Goal: Communication & Community: Participate in discussion

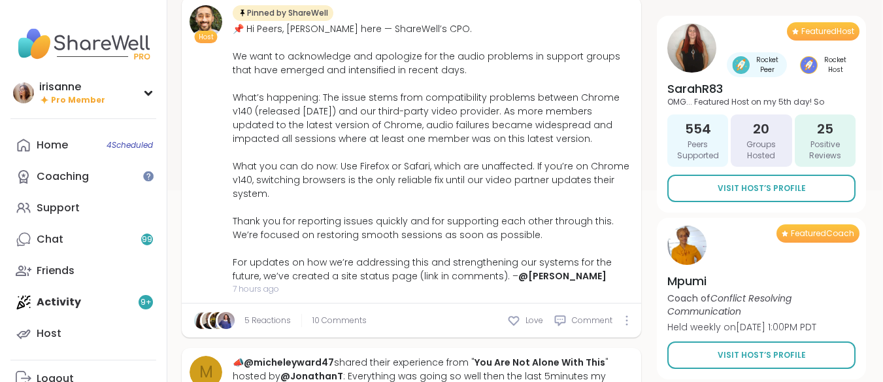
scroll to position [367, 1]
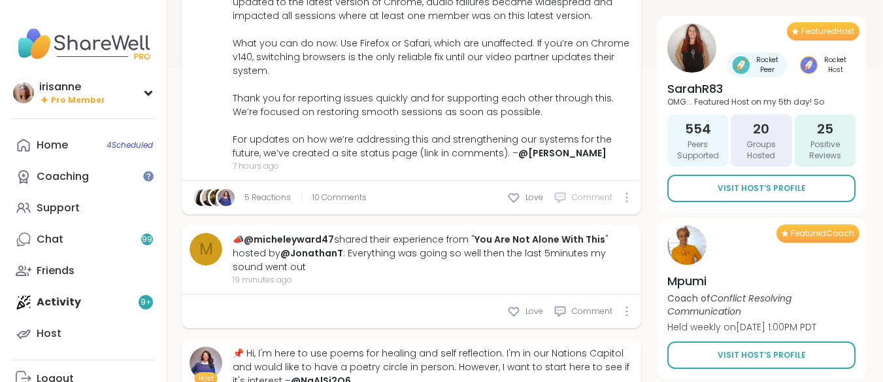
click at [583, 199] on span "Comment" at bounding box center [592, 198] width 41 height 12
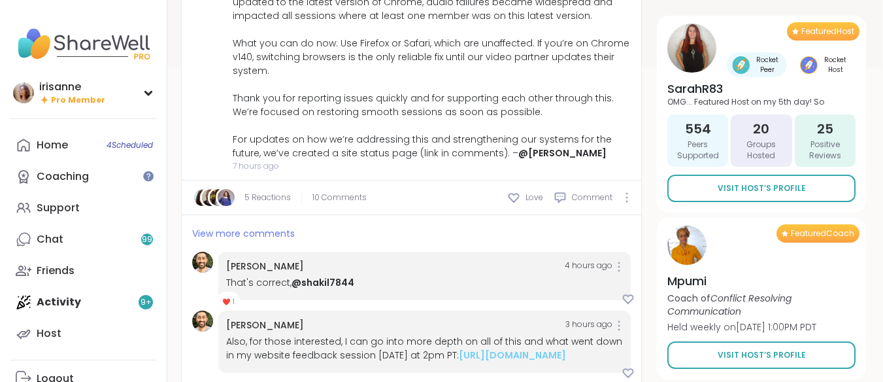
scroll to position [475, 1]
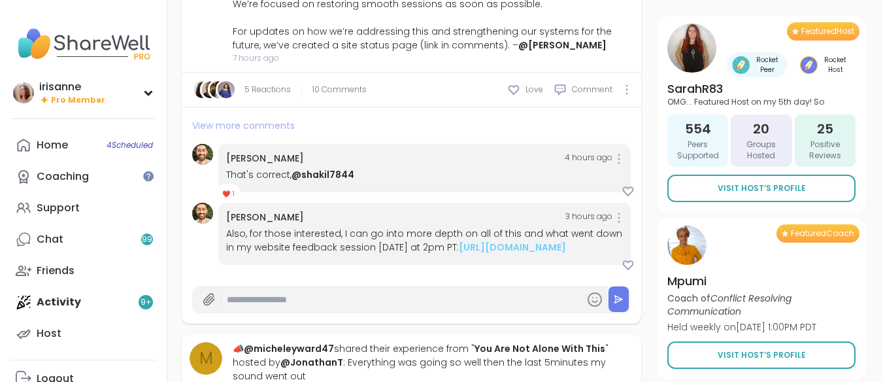
click at [260, 131] on span "View more comments" at bounding box center [243, 125] width 103 height 13
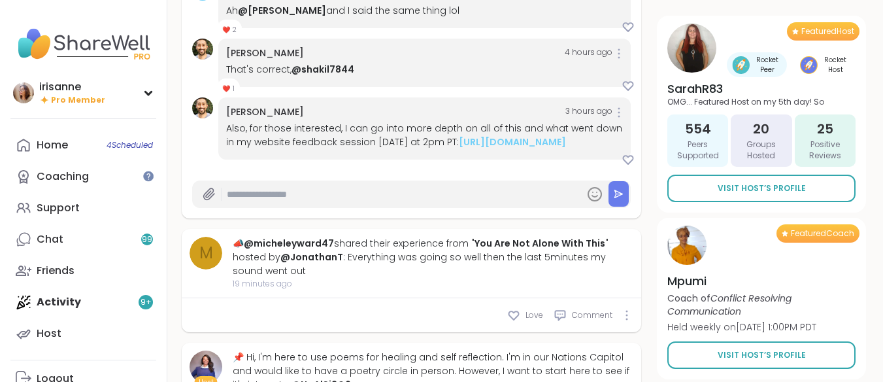
scroll to position [943, 1]
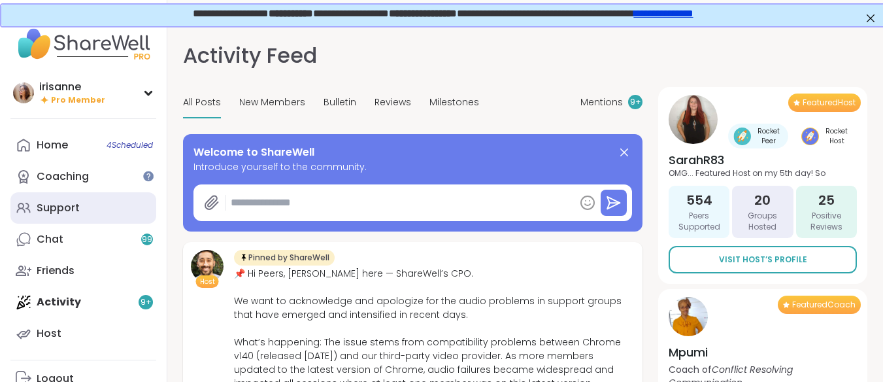
click at [54, 221] on link "Support" at bounding box center [83, 207] width 146 height 31
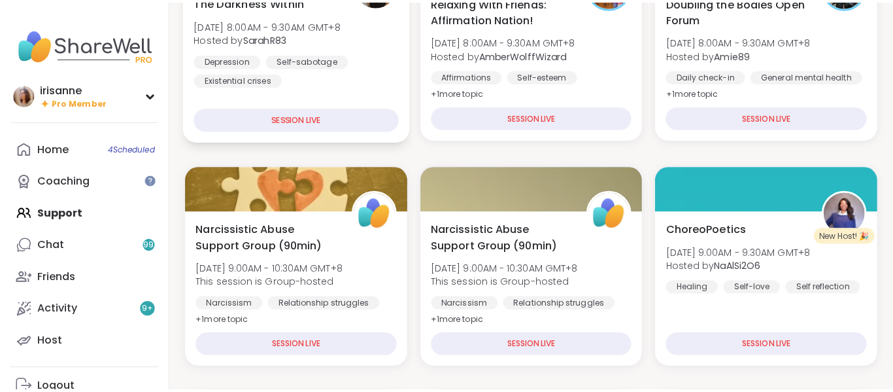
scroll to position [420, 0]
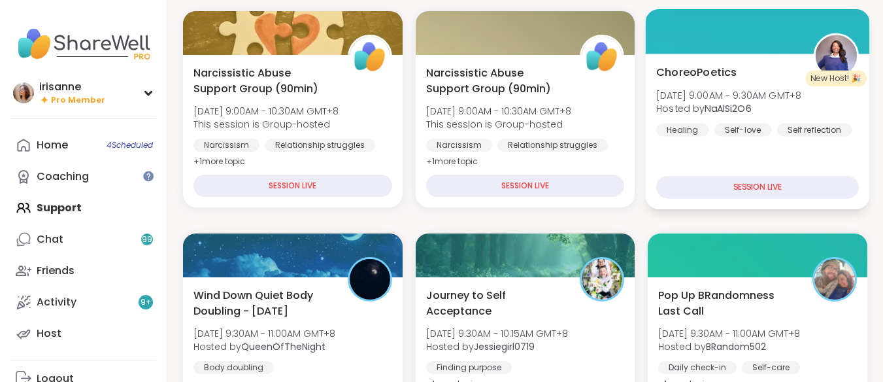
click at [702, 162] on div "ChoreoPoetics Thu, Sep 11 | 9:00AM - 9:30AM GMT+8 Hosted by NaAlSi2O6 Healing S…" at bounding box center [758, 132] width 224 height 156
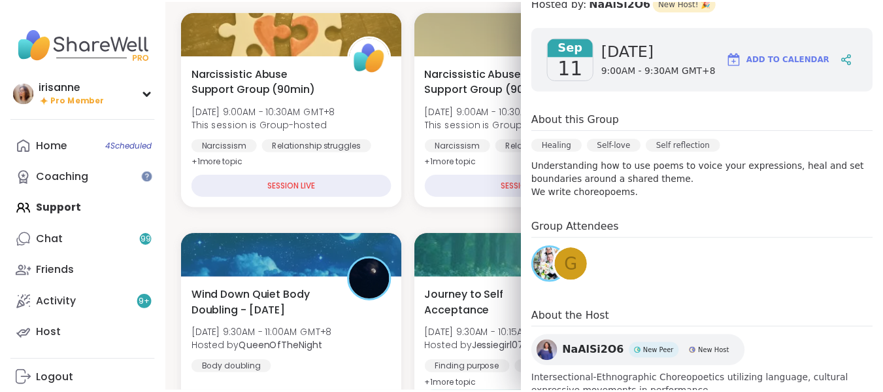
scroll to position [165, 0]
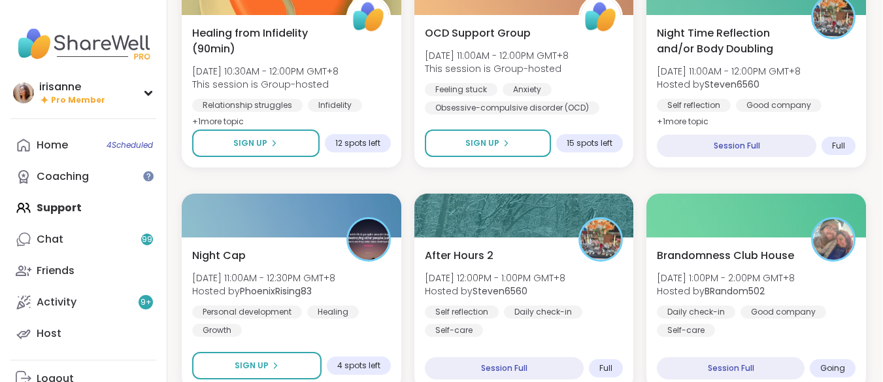
scroll to position [906, 1]
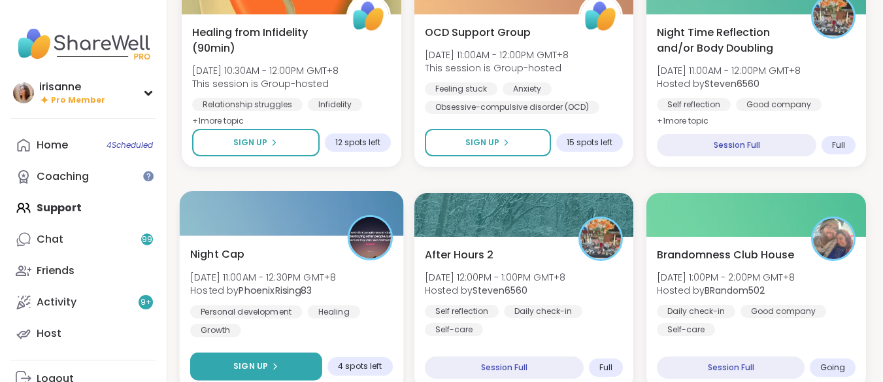
click at [268, 353] on button "Sign Up" at bounding box center [256, 366] width 132 height 28
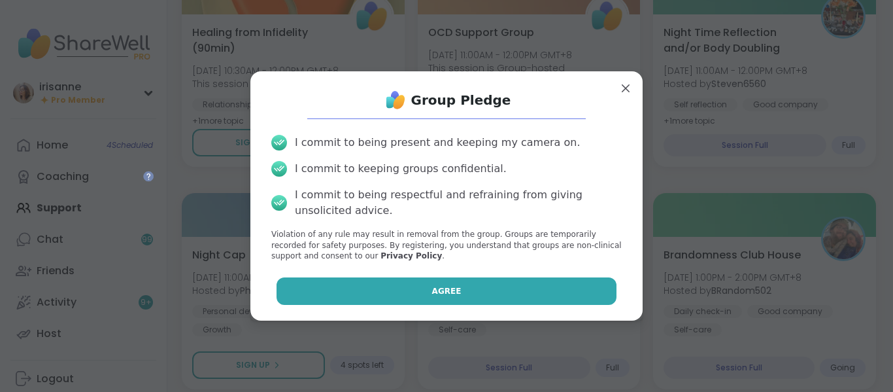
click at [456, 280] on button "Agree" at bounding box center [447, 290] width 341 height 27
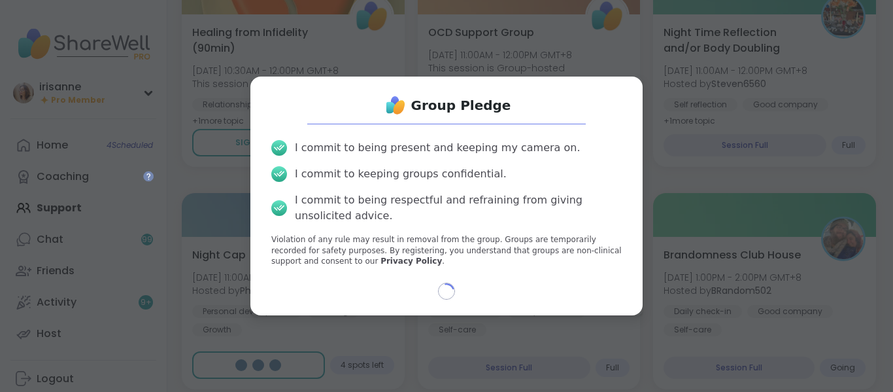
type textarea "*"
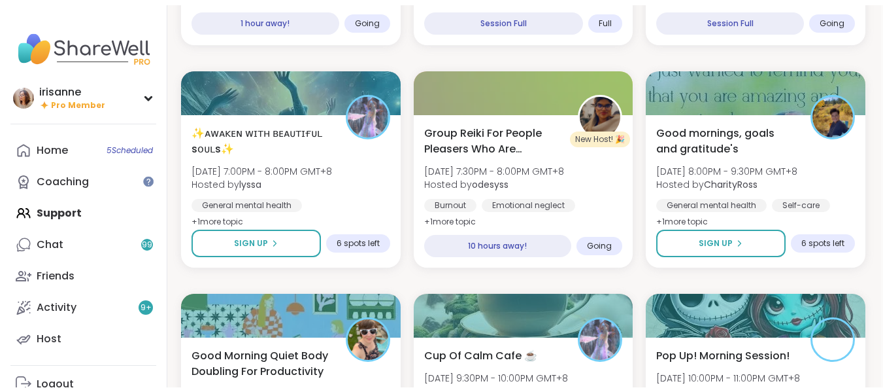
scroll to position [1254, 3]
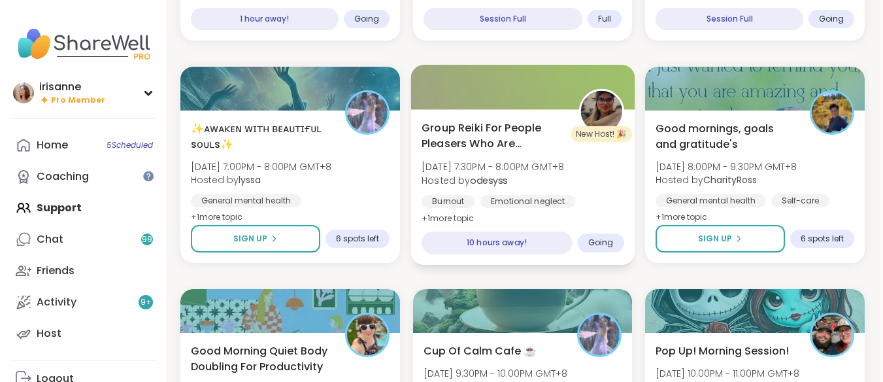
click at [587, 184] on div "Group Reiki For People Pleasers Who Are Exhausted Thu, Sep 11 | 7:30PM - 8:00PM…" at bounding box center [523, 173] width 203 height 107
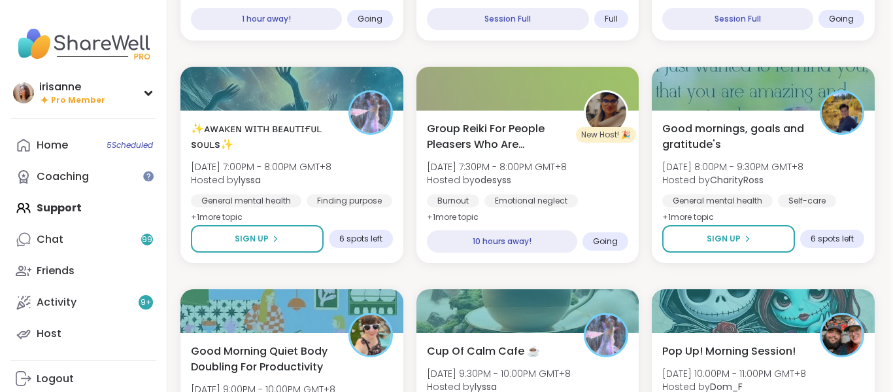
click at [502, 46] on div "The Darkness Within Thu, Sep 11 | 8:00AM - 9:30AM GMT+8 Hosted by SarahR83 Depr…" at bounding box center [527, 276] width 694 height 2642
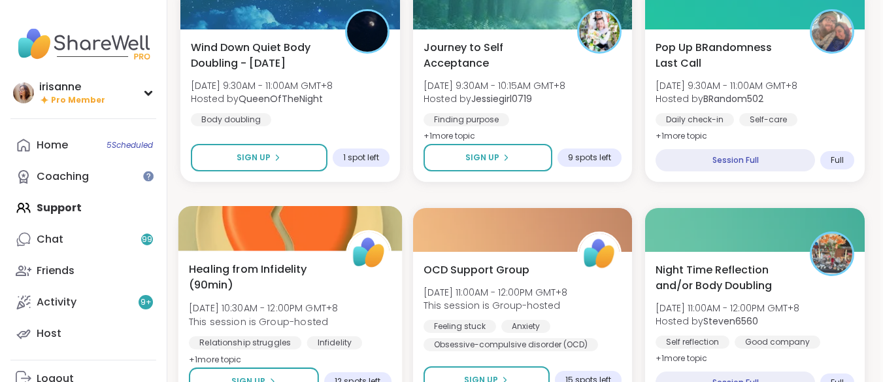
scroll to position [668, 3]
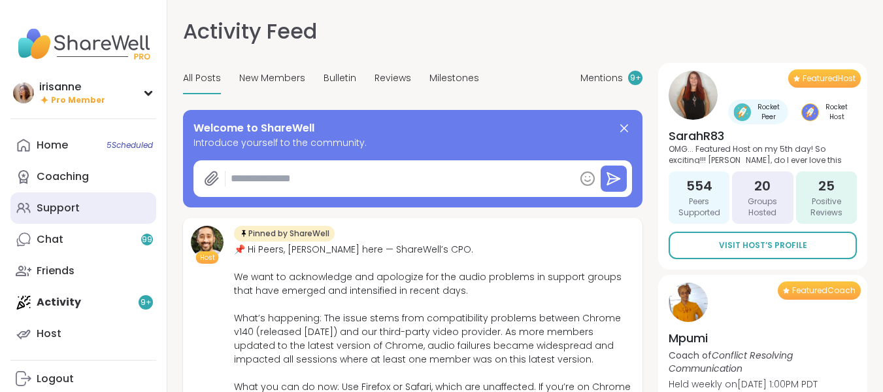
click at [44, 199] on link "Support" at bounding box center [83, 207] width 146 height 31
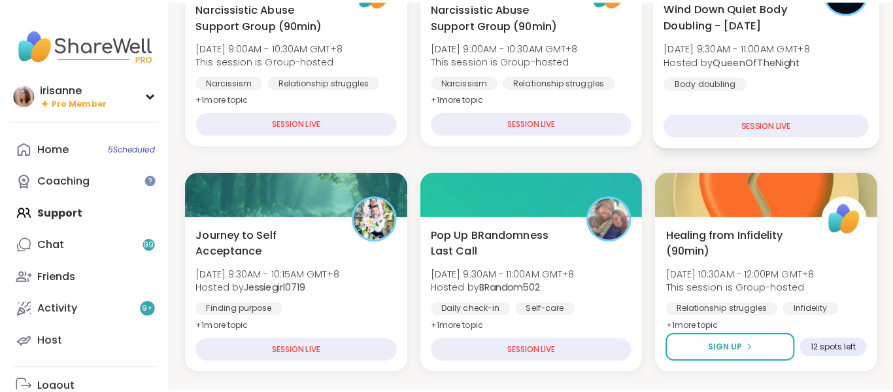
scroll to position [243, 0]
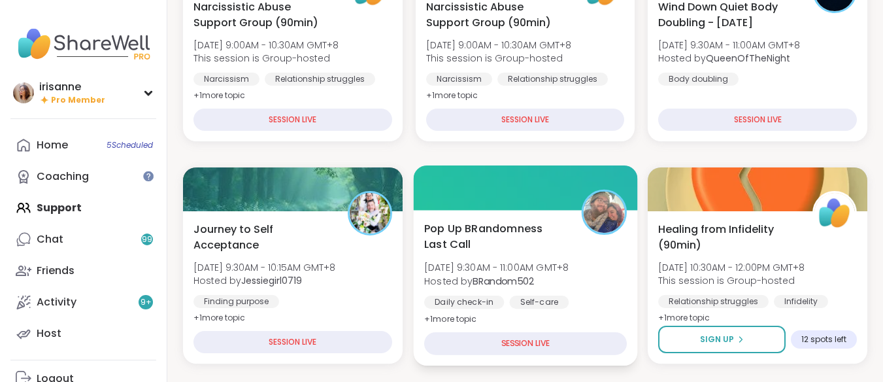
click at [527, 252] on span "Pop Up BRandomness Last Call" at bounding box center [495, 236] width 143 height 32
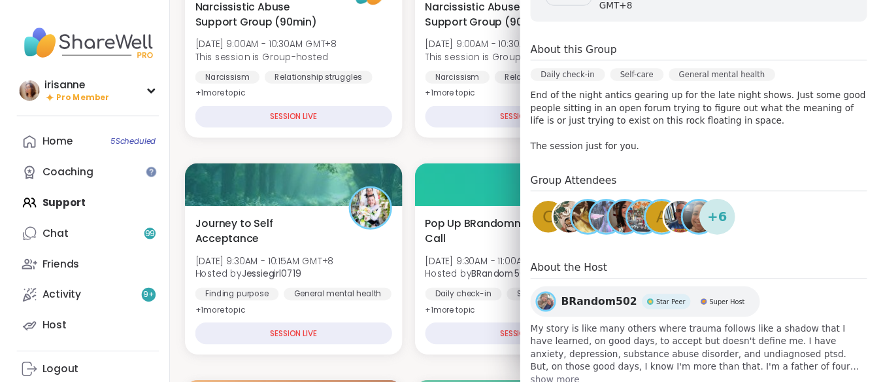
scroll to position [268, 0]
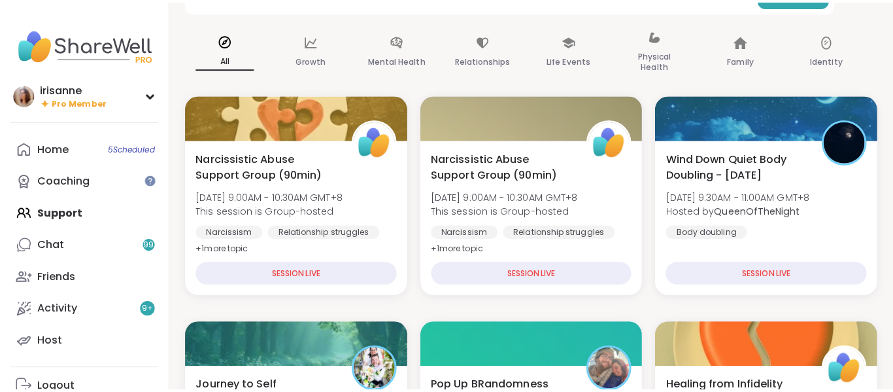
scroll to position [311, 0]
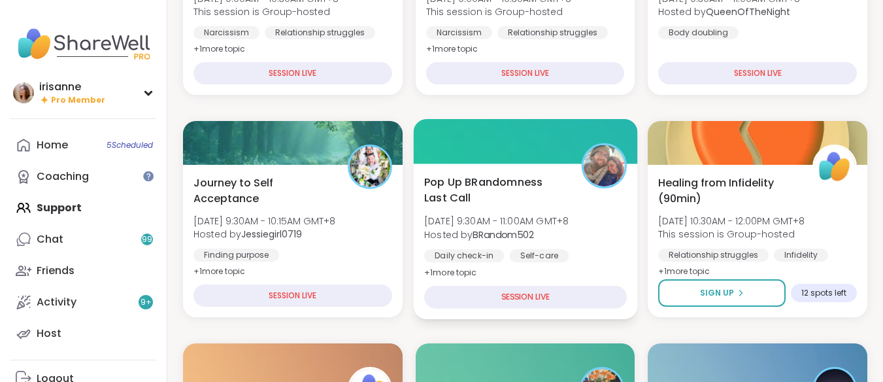
click at [465, 160] on div at bounding box center [525, 141] width 224 height 44
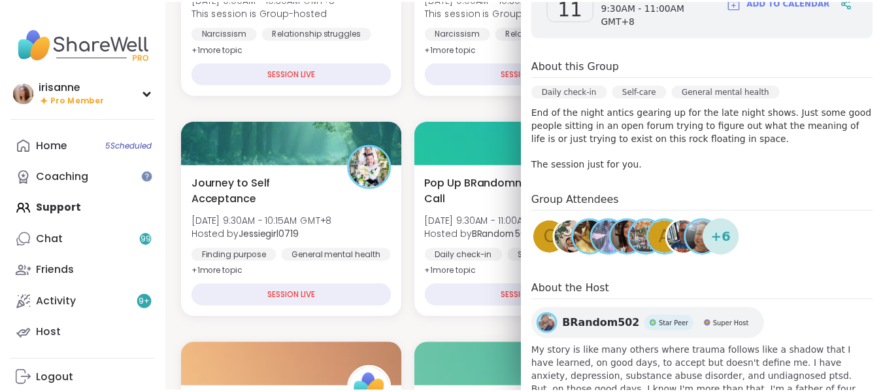
scroll to position [224, 0]
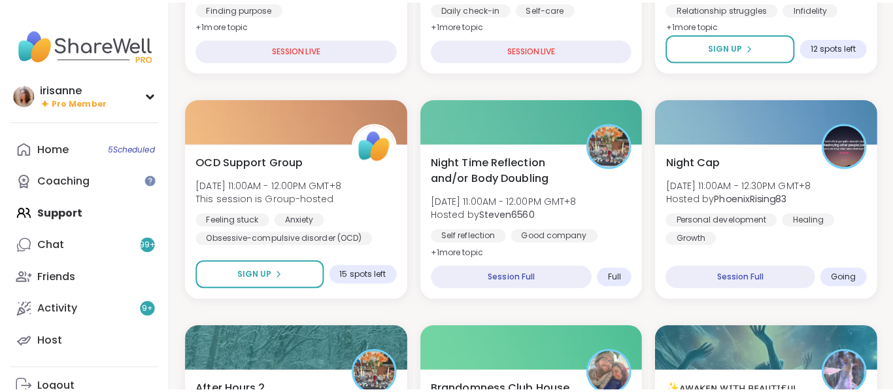
scroll to position [589, 0]
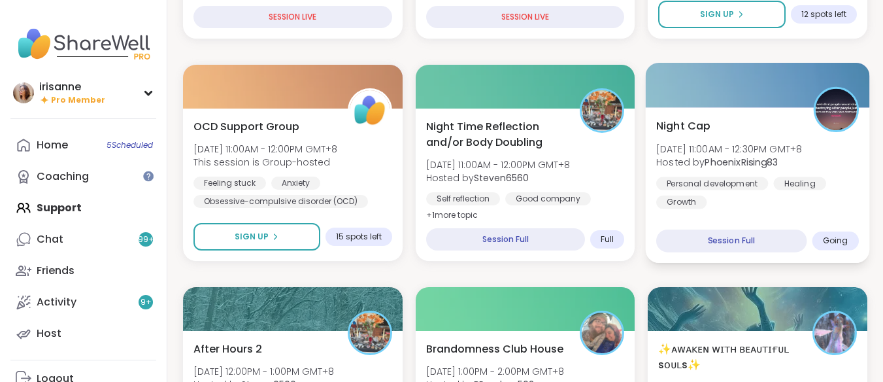
click at [762, 163] on b "PhoenixRising83" at bounding box center [741, 162] width 73 height 13
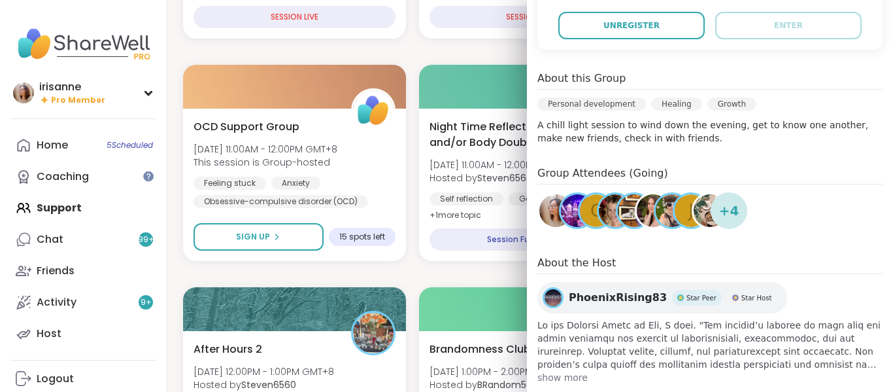
scroll to position [313, 0]
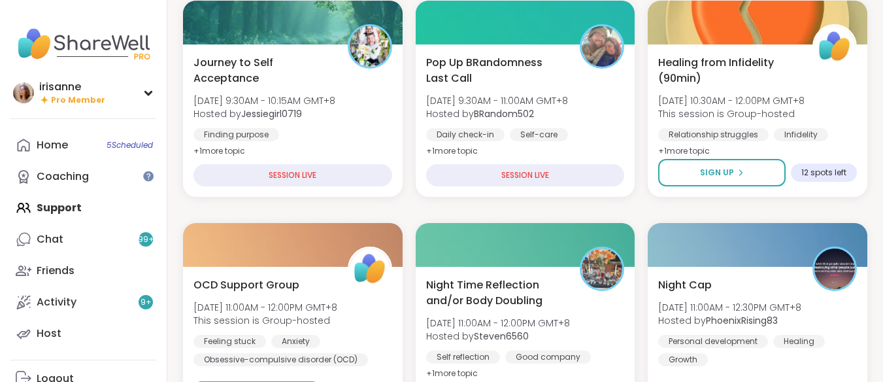
scroll to position [431, 3]
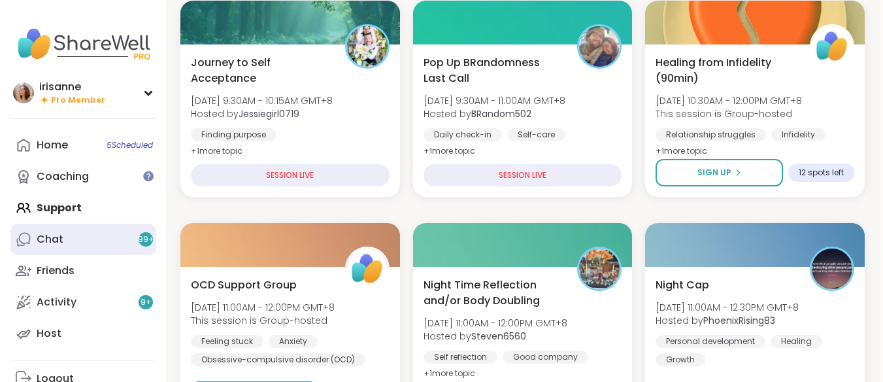
click at [78, 231] on link "Chat 99 +" at bounding box center [83, 239] width 146 height 31
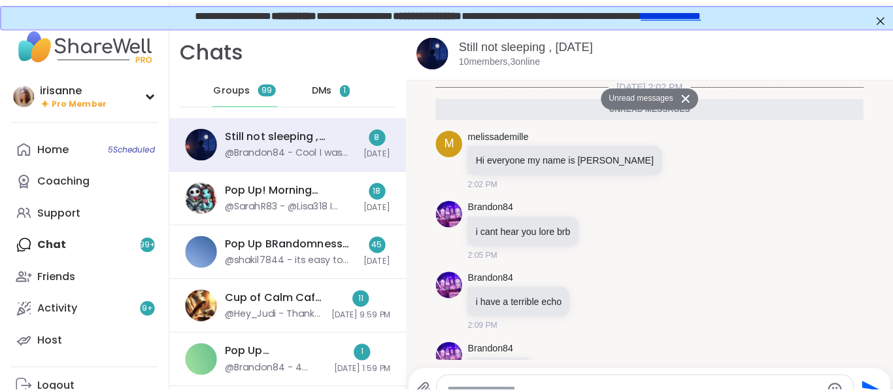
scroll to position [424, 0]
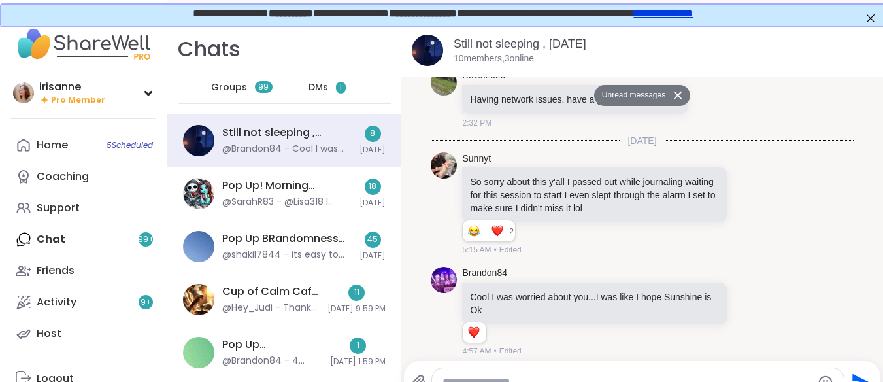
click at [327, 88] on div "DMs 1" at bounding box center [328, 87] width 64 height 31
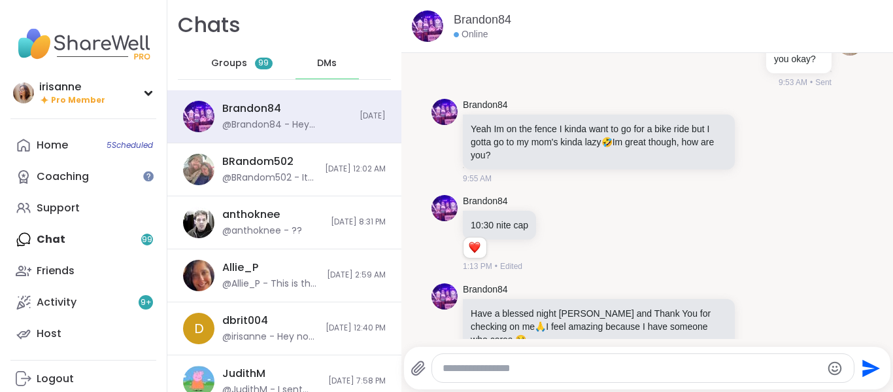
scroll to position [7515, 0]
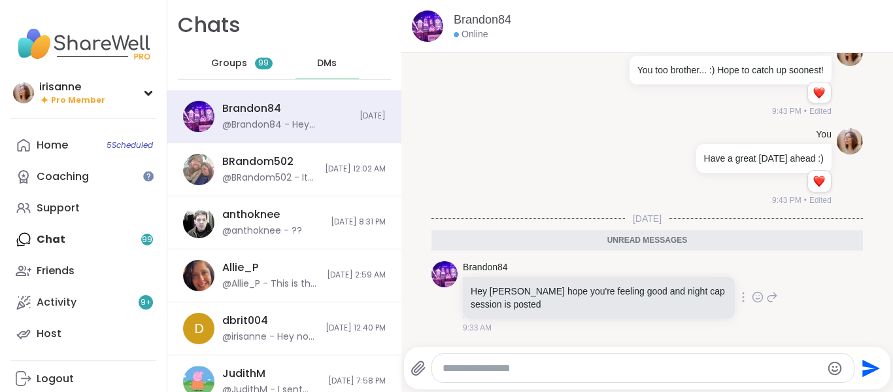
click at [752, 291] on icon at bounding box center [758, 296] width 12 height 13
click at [613, 366] on textarea "Type your message" at bounding box center [632, 368] width 379 height 13
type textarea "*"
type textarea "**********"
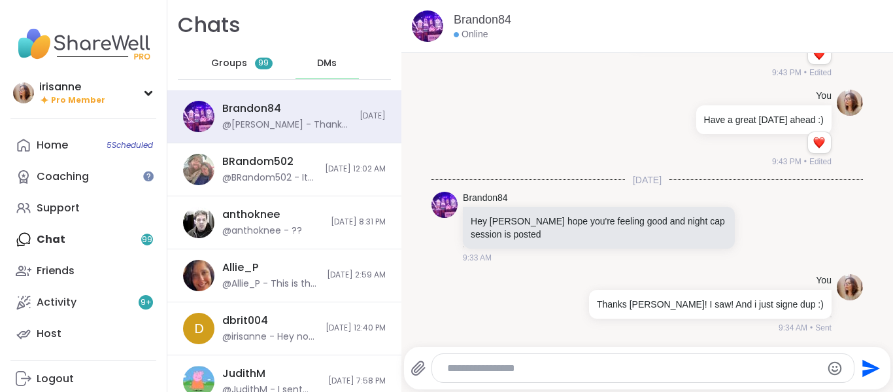
scroll to position [7554, 0]
type textarea "**********"
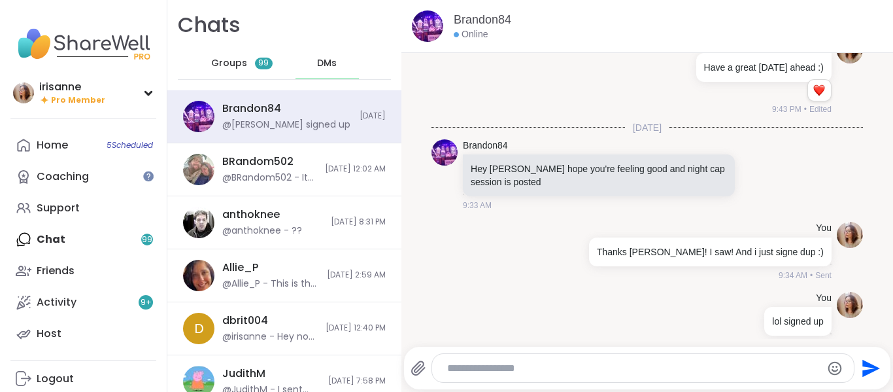
scroll to position [7623, 0]
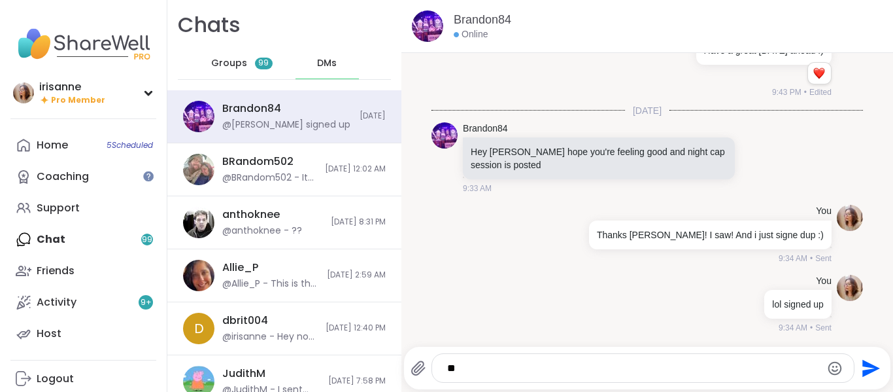
type textarea "*"
type textarea "**********"
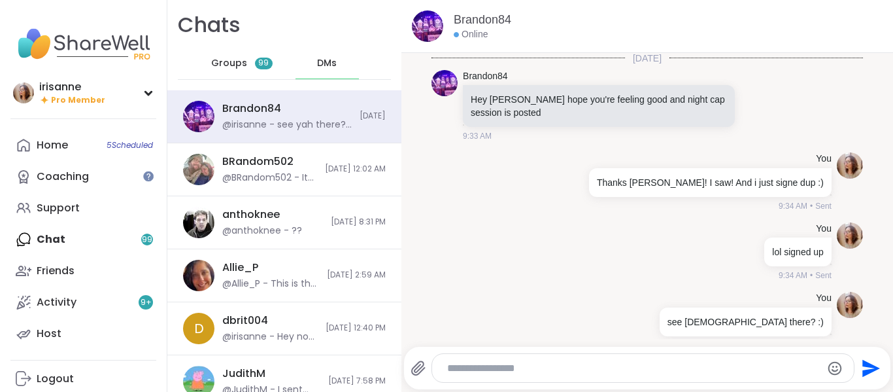
scroll to position [7693, 0]
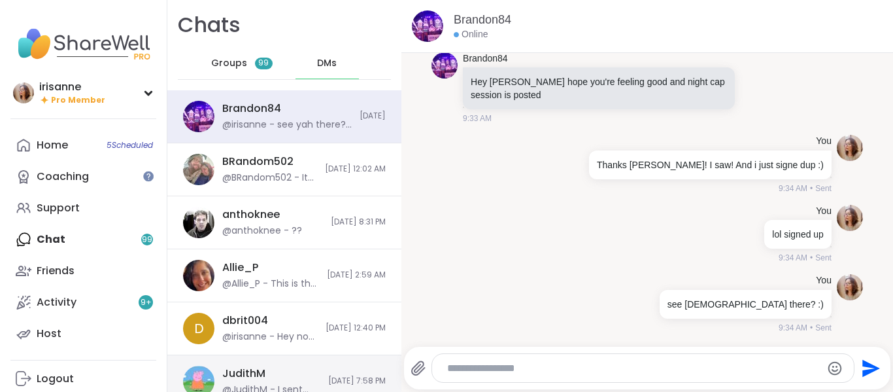
click at [299, 367] on div "JudithM @JudithM - I sent more Reiki, focusing on your solar plexus. 8/29/2025,…" at bounding box center [284, 381] width 234 height 53
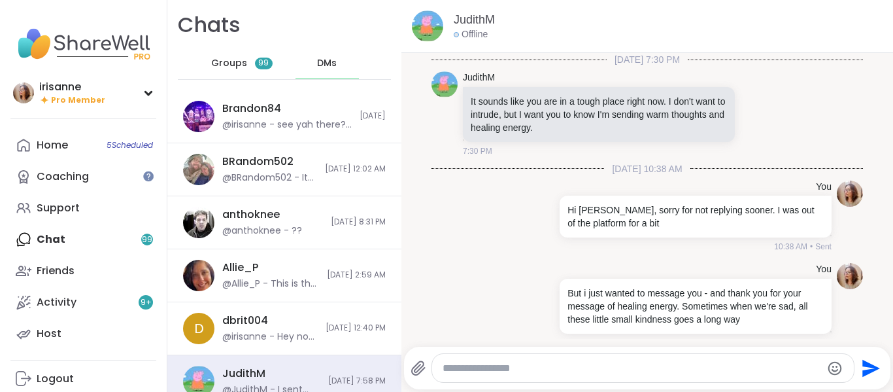
scroll to position [2012, 0]
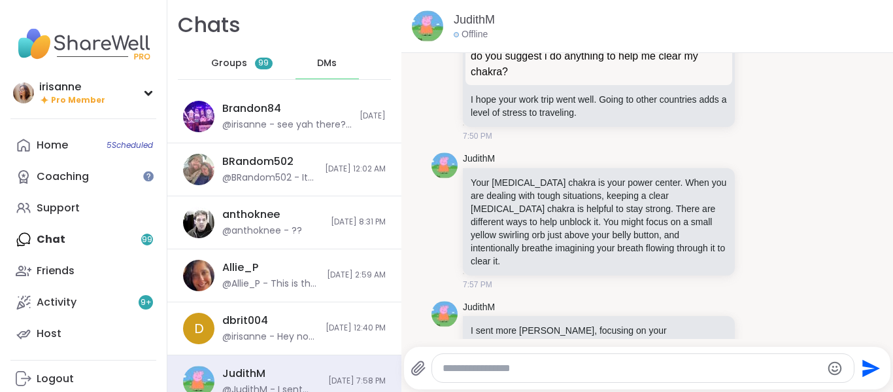
click at [480, 379] on div at bounding box center [643, 368] width 422 height 28
click at [511, 366] on textarea "Type your message" at bounding box center [632, 368] width 379 height 13
click at [752, 330] on icon at bounding box center [758, 336] width 12 height 13
click at [641, 302] on button "Select Reaction: Heart" at bounding box center [654, 315] width 26 height 26
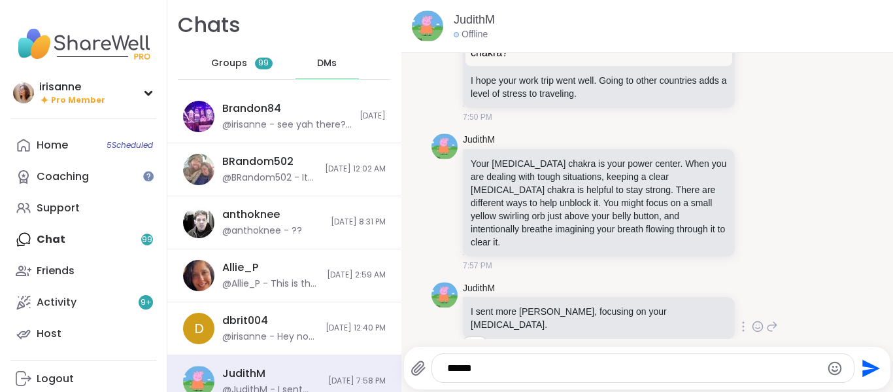
click at [524, 359] on div "*****" at bounding box center [643, 368] width 422 height 28
click at [509, 367] on textarea "*****" at bounding box center [631, 368] width 369 height 13
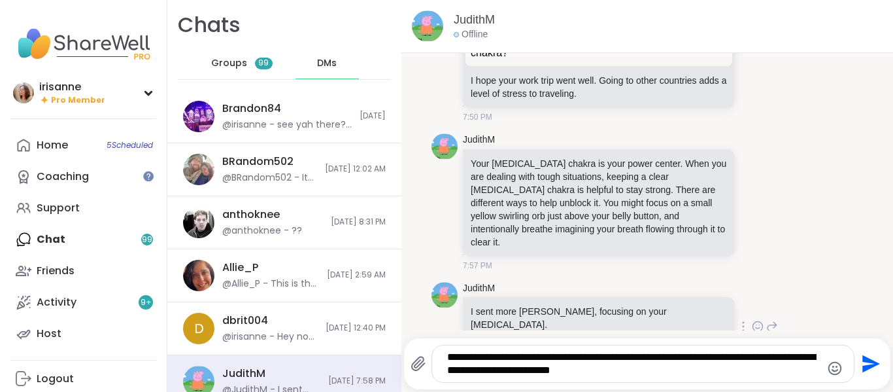
type textarea "**********"
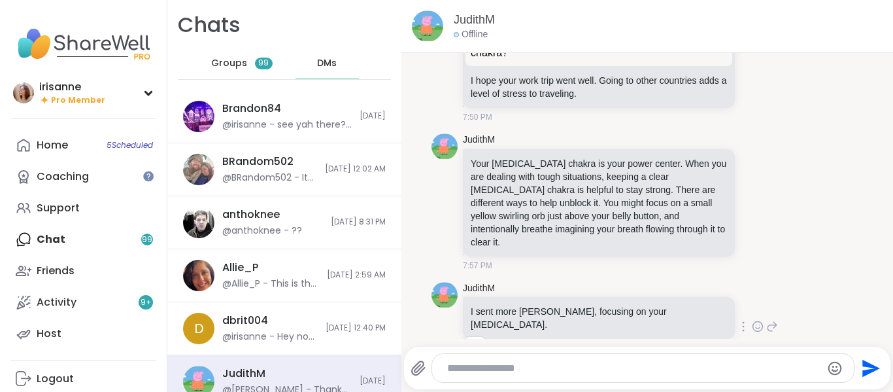
scroll to position [2139, 0]
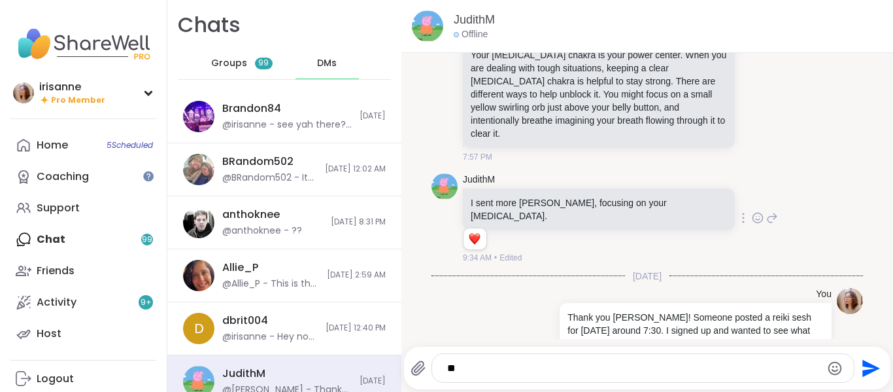
type textarea "*"
type textarea "**********"
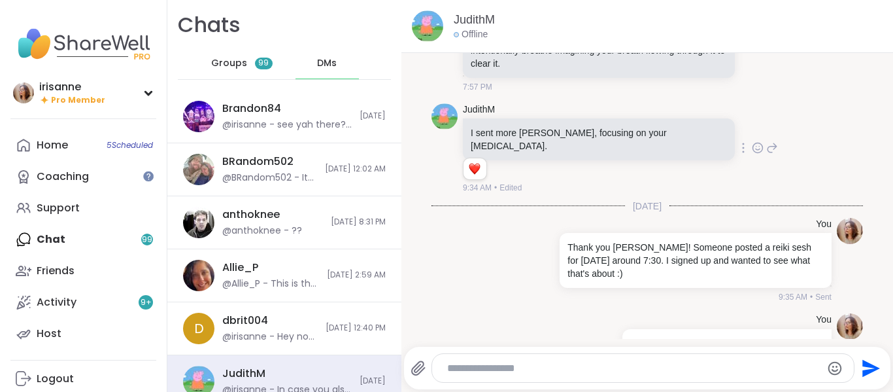
click at [31, 230] on div "Home 5 Scheduled Coaching Support Chat 99 Friends Activity 9 + Host" at bounding box center [83, 239] width 146 height 220
click at [35, 235] on div "Home 5 Scheduled Coaching Support Chat 99 Friends Activity 9 + Host" at bounding box center [83, 239] width 146 height 220
click at [224, 57] on span "Groups" at bounding box center [229, 63] width 36 height 13
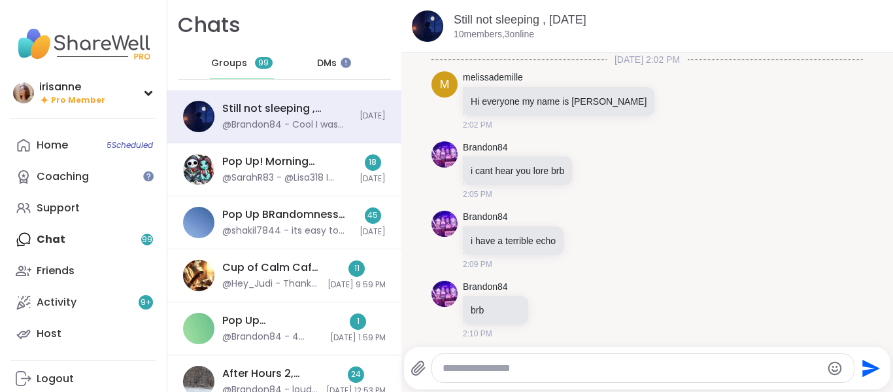
scroll to position [394, 0]
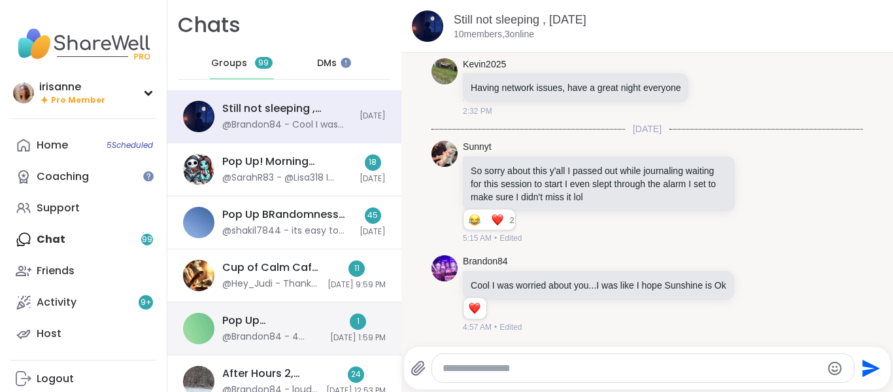
click at [249, 333] on div "@Brandon84 - 4 shiggity" at bounding box center [272, 336] width 100 height 13
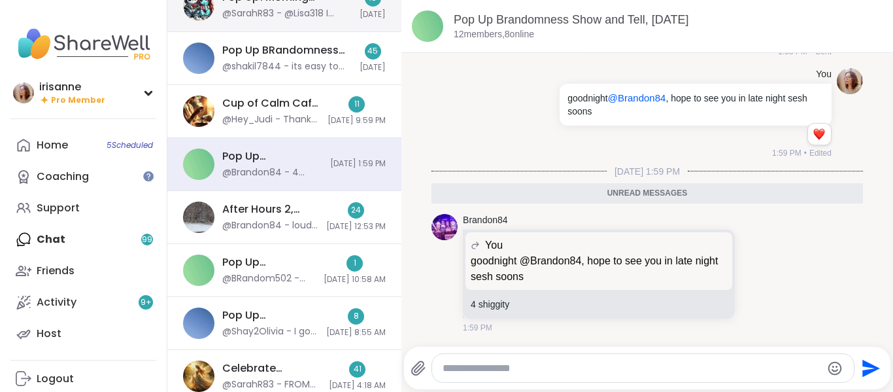
scroll to position [167, 0]
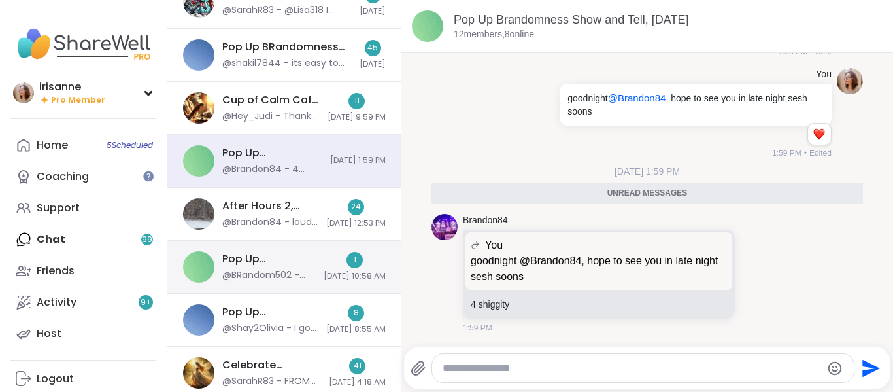
click at [220, 276] on div "Pop Up BRandomness Last Call, Sep 09 @BRandom502 - yeah... we suck 1 9/10/2025,…" at bounding box center [284, 267] width 234 height 53
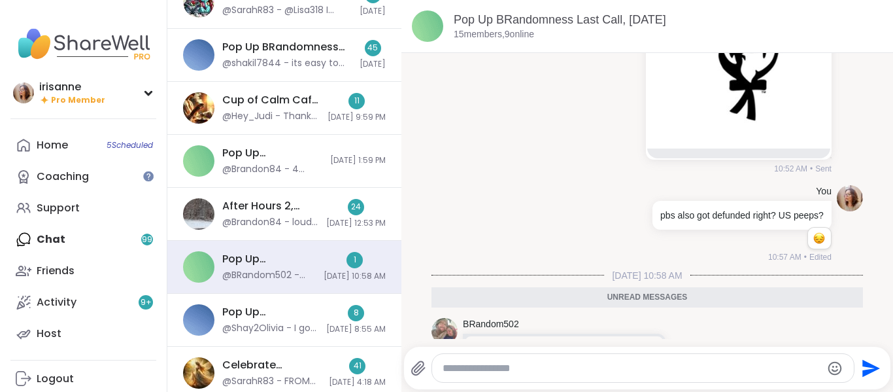
scroll to position [2578, 0]
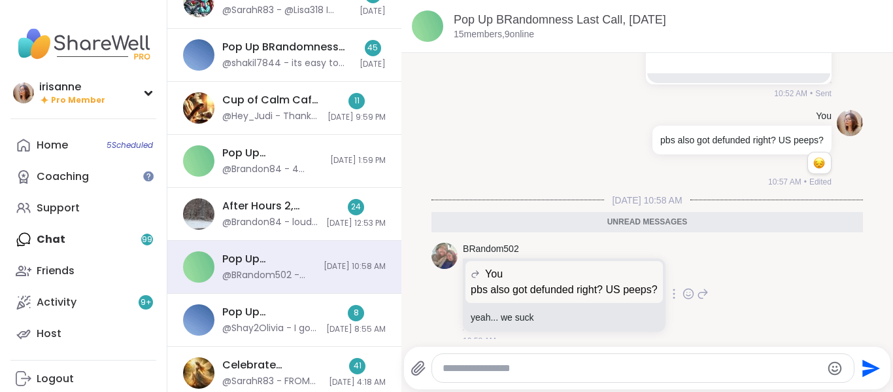
click at [686, 287] on icon at bounding box center [689, 293] width 12 height 13
click at [607, 267] on div "Select Reaction: Sad" at bounding box center [613, 273] width 12 height 12
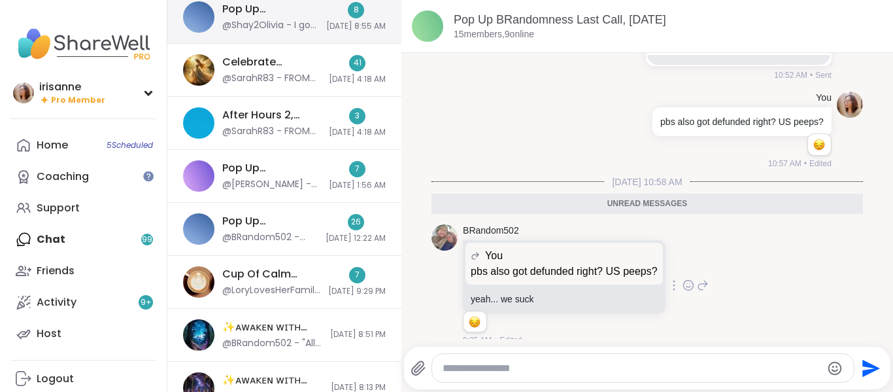
scroll to position [471, 0]
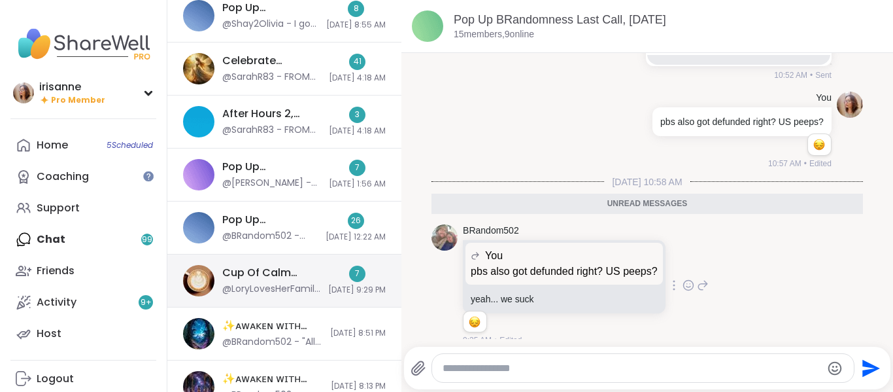
click at [256, 296] on div "Cup Of Calm Cafe, Sep 08 @LoryLovesHerFamilia - gotcha i wasn;t able to sign up…" at bounding box center [284, 280] width 234 height 53
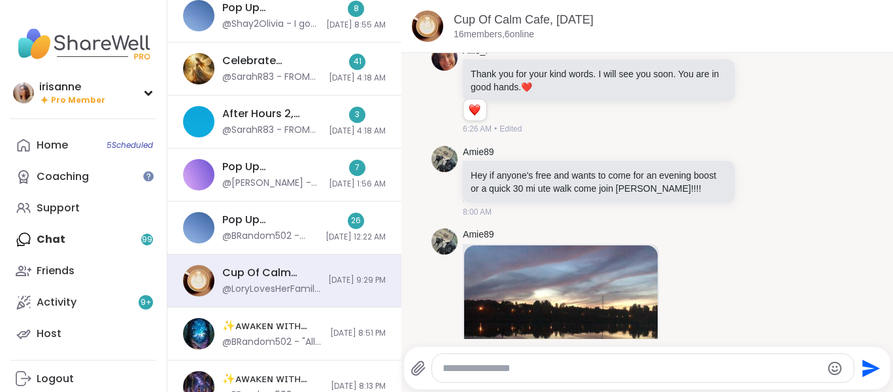
scroll to position [4929, 0]
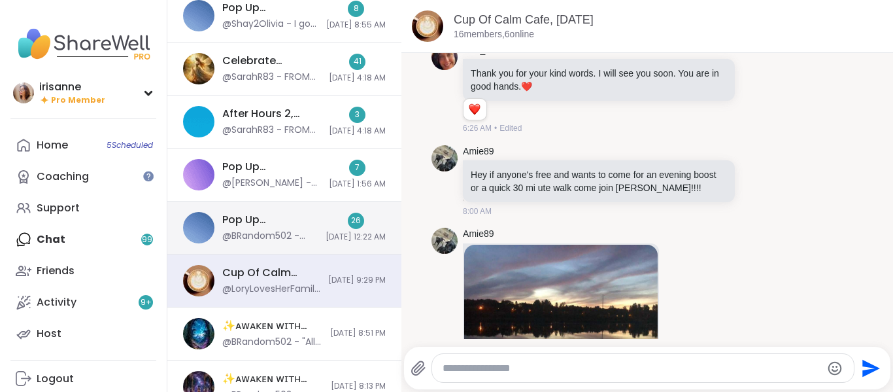
click at [271, 221] on div "Pop Up BRandomness Open Forum, [DATE]" at bounding box center [269, 219] width 95 height 14
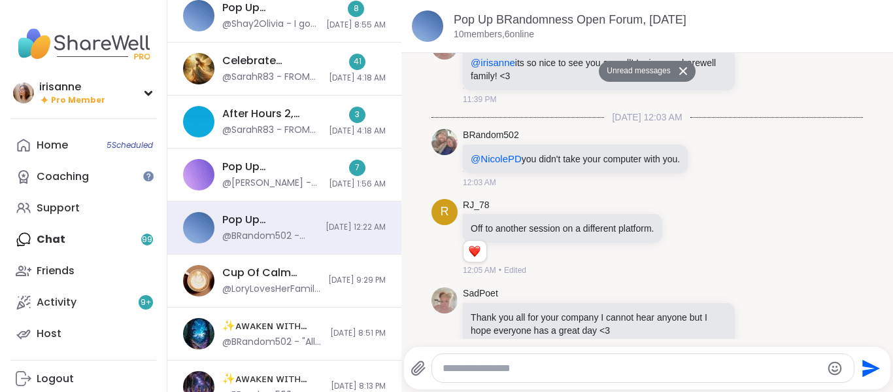
scroll to position [1833, 0]
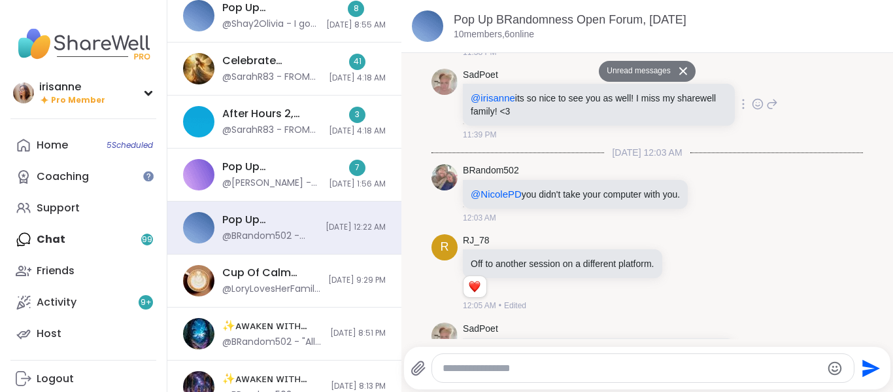
click at [752, 110] on icon at bounding box center [758, 103] width 12 height 13
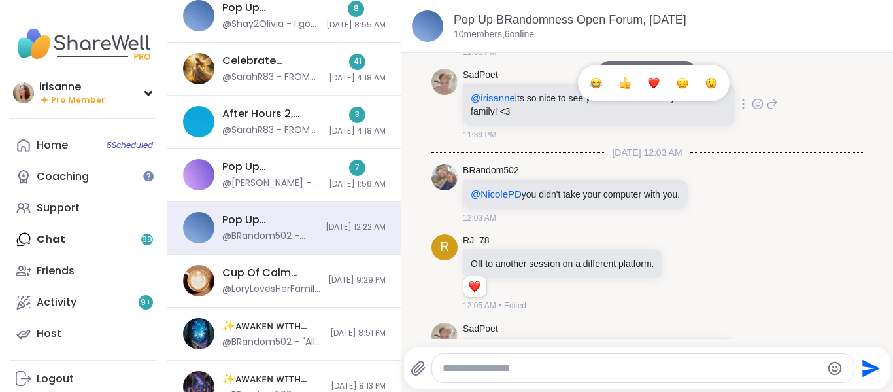
click at [641, 96] on button "Select Reaction: Heart" at bounding box center [654, 83] width 26 height 26
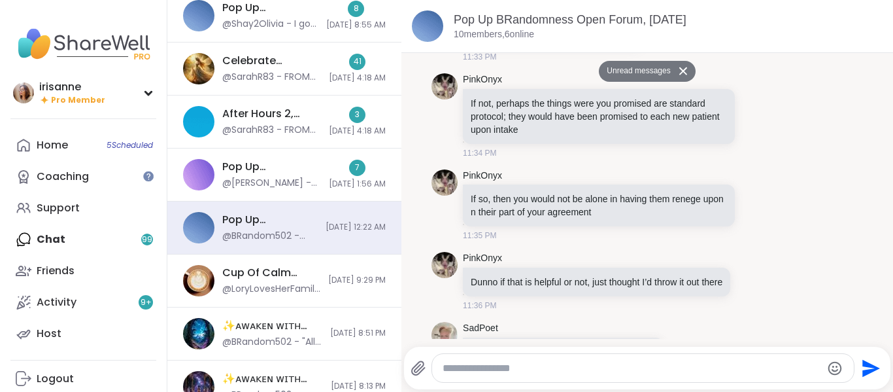
scroll to position [1417, 0]
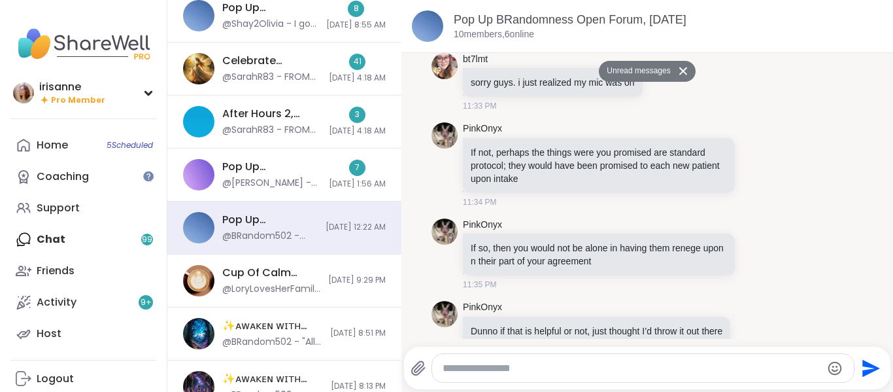
click at [626, 105] on div "11:33 PM" at bounding box center [554, 106] width 182 height 12
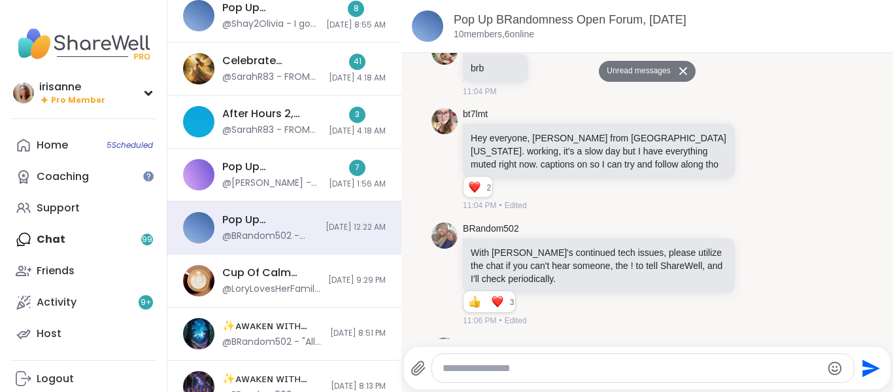
scroll to position [0, 0]
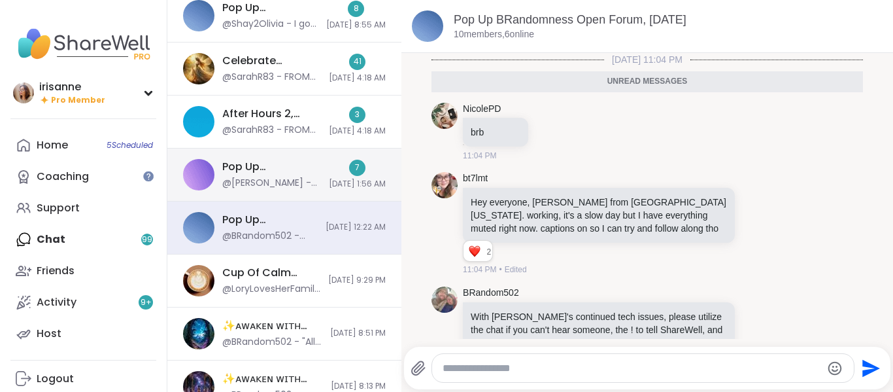
click at [256, 178] on div "@[PERSON_NAME] - thanks!" at bounding box center [271, 183] width 99 height 13
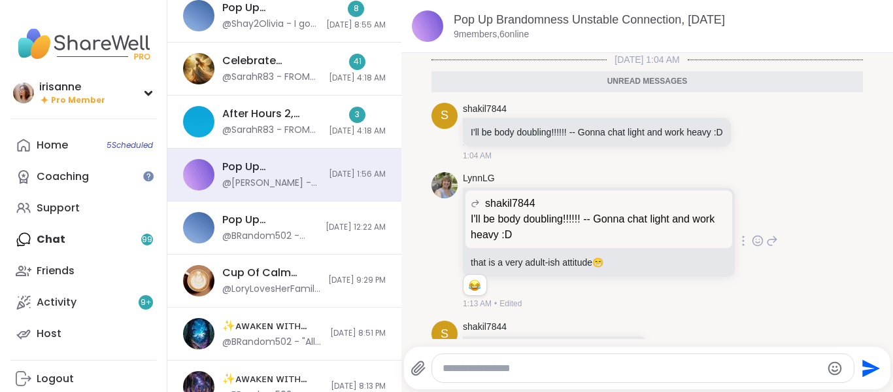
click at [752, 247] on icon at bounding box center [758, 240] width 12 height 13
click at [619, 226] on div "Select Reaction: Thumbs up" at bounding box center [625, 220] width 12 height 12
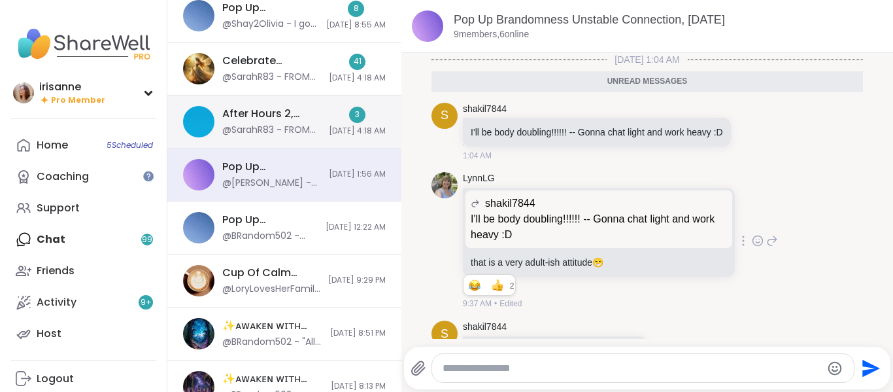
click at [264, 101] on div "After Hours 2, Sep 09 @SarahR83 - FROM SHAREWELL: Hi all - we’re aware of the t…" at bounding box center [284, 121] width 234 height 53
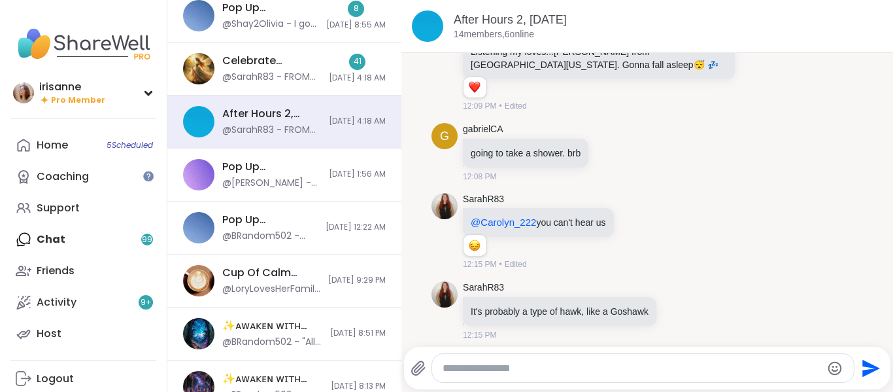
scroll to position [51, 0]
click at [494, 202] on link "SarahR83" at bounding box center [483, 198] width 41 height 13
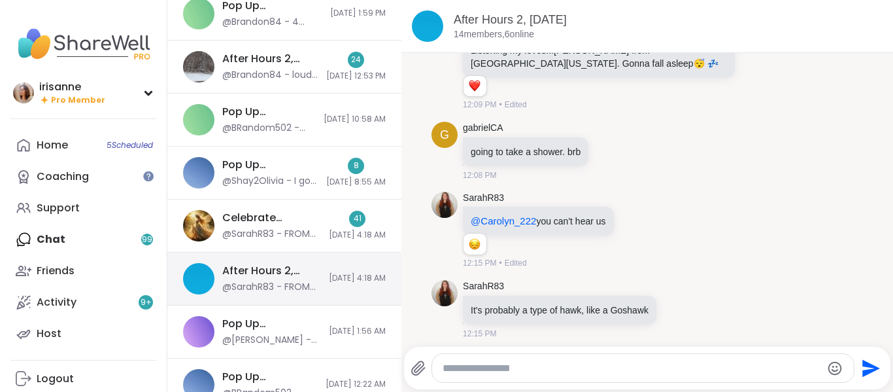
scroll to position [314, 0]
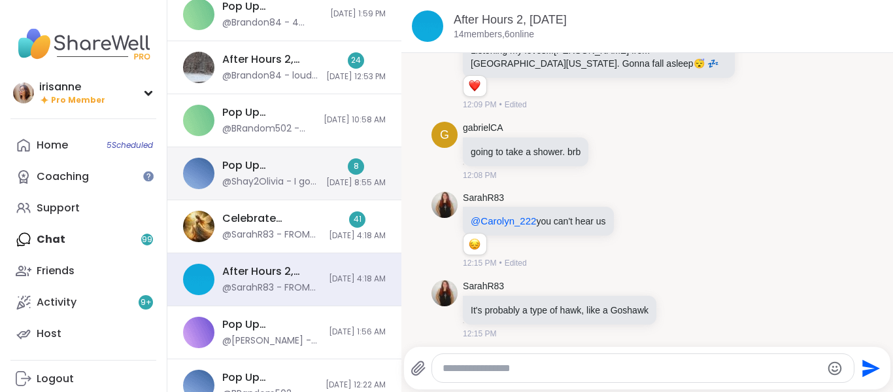
click at [326, 184] on span "9/10/2025, 8:55 AM" at bounding box center [355, 182] width 59 height 11
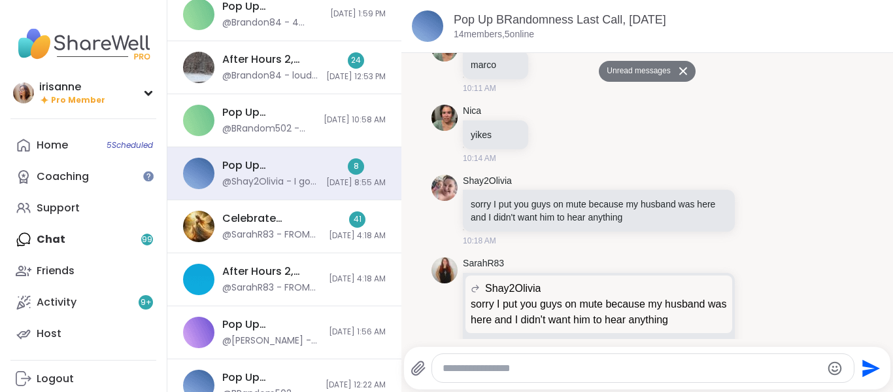
scroll to position [5469, 0]
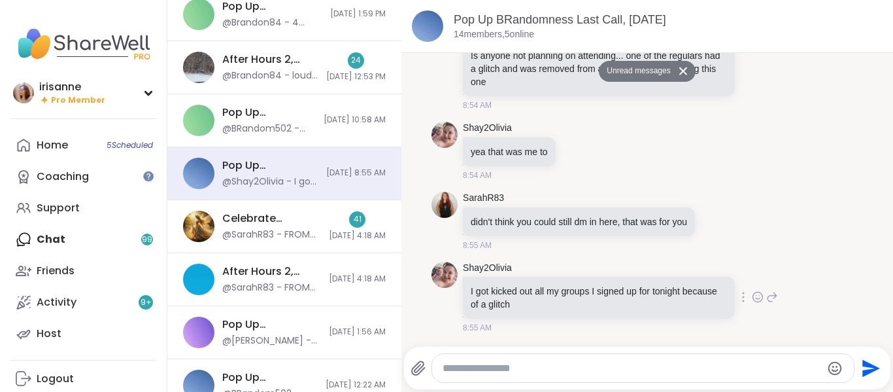
click at [752, 299] on icon at bounding box center [758, 296] width 12 height 13
click at [677, 275] on div "Select Reaction: Sad" at bounding box center [683, 276] width 12 height 12
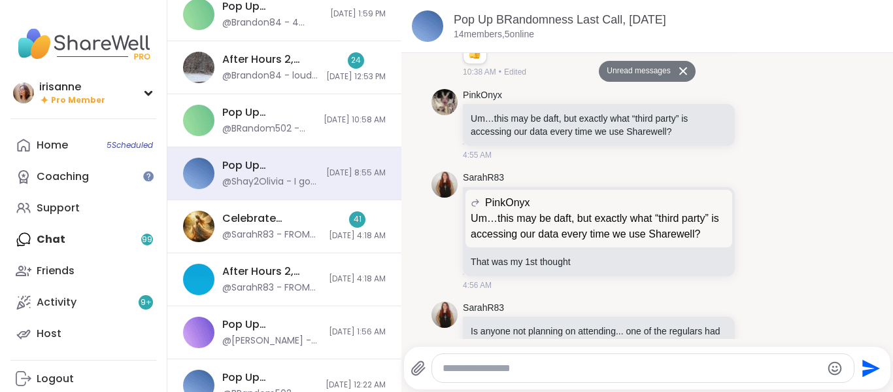
scroll to position [5137, 0]
click at [766, 131] on icon at bounding box center [772, 124] width 12 height 16
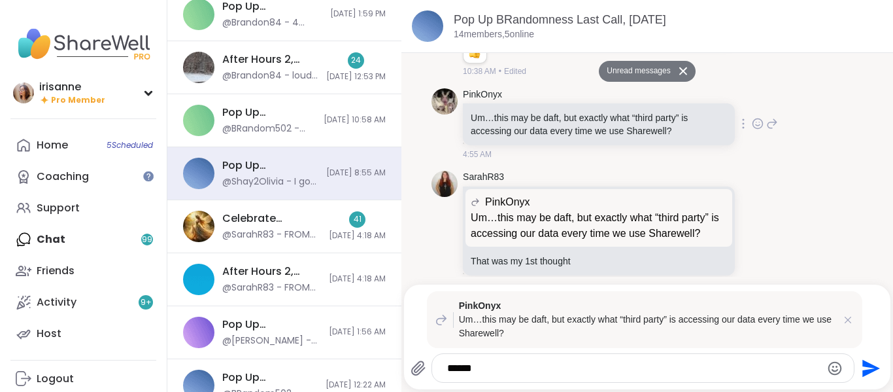
type textarea "*******"
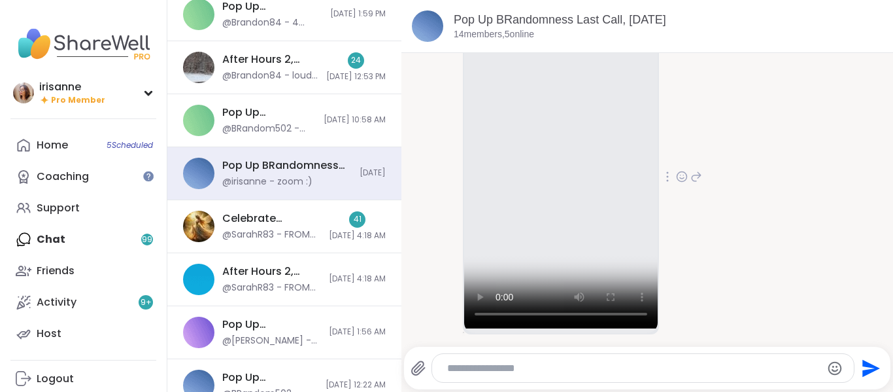
scroll to position [2714, 0]
click at [676, 184] on icon at bounding box center [682, 177] width 12 height 13
click at [644, 169] on button "Select Reaction: Thumbs up" at bounding box center [653, 156] width 26 height 26
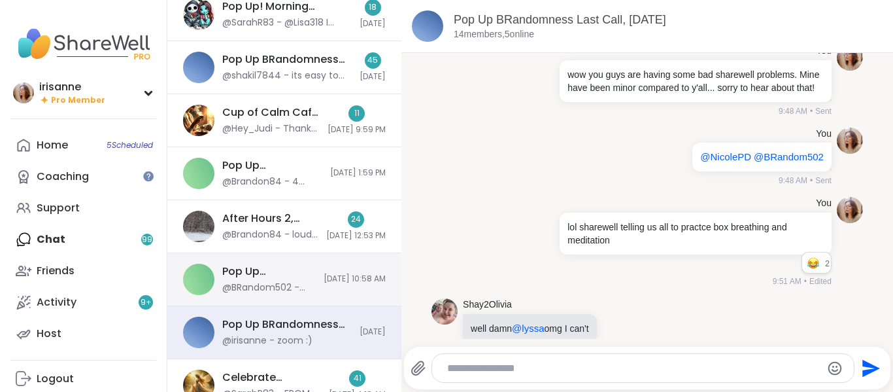
scroll to position [154, 0]
click at [351, 143] on div "Cup of Calm Cafe ☕️, Sep 10 @Hey_Judi - Thank you! 11 9/10/2025, 9:59 PM" at bounding box center [284, 121] width 234 height 53
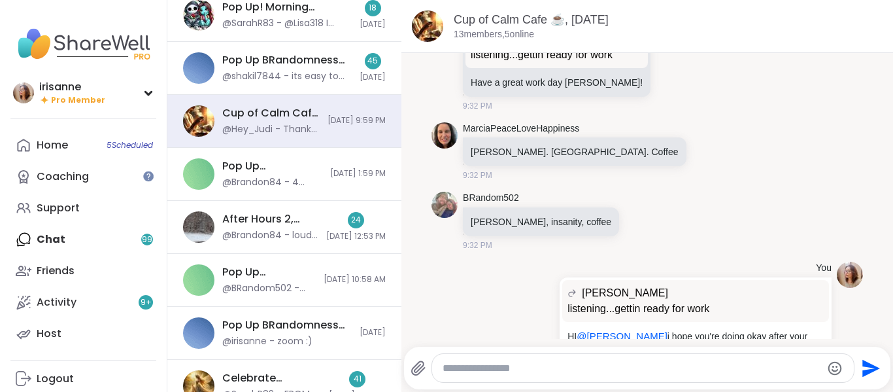
scroll to position [0, 0]
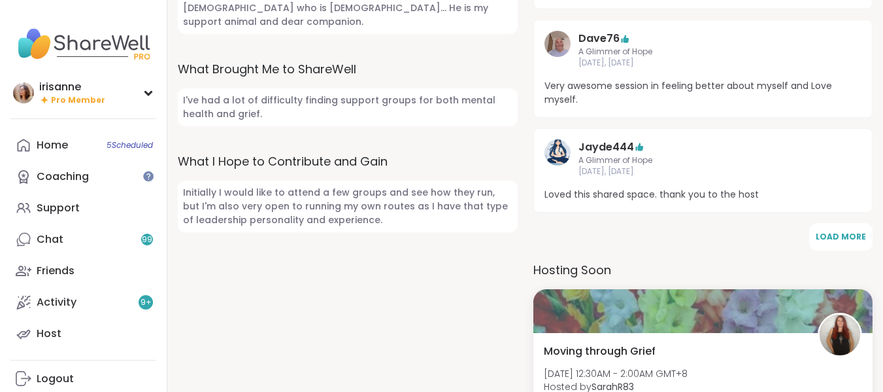
scroll to position [747, 0]
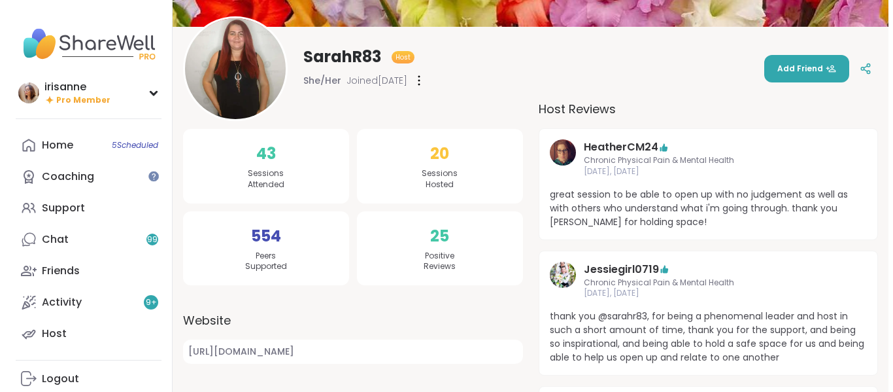
scroll to position [0, 0]
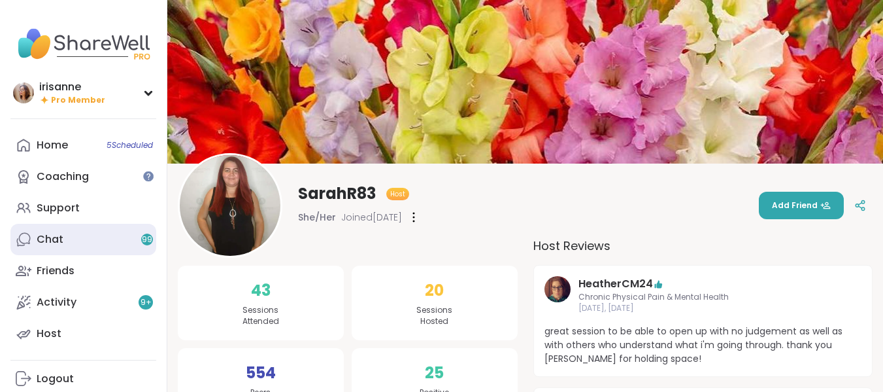
click at [42, 225] on link "Chat 99" at bounding box center [83, 239] width 146 height 31
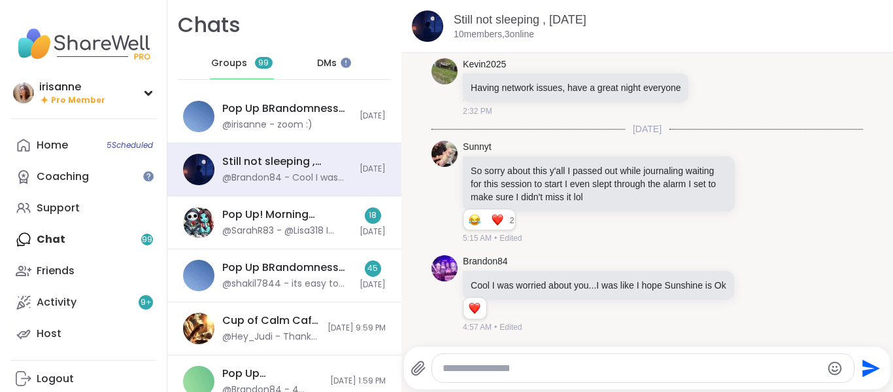
click at [737, 347] on div "Send" at bounding box center [647, 368] width 486 height 42
click at [727, 362] on textarea "Type your message" at bounding box center [632, 368] width 379 height 13
click at [738, 184] on div at bounding box center [758, 192] width 41 height 16
click at [738, 184] on div at bounding box center [744, 192] width 12 height 16
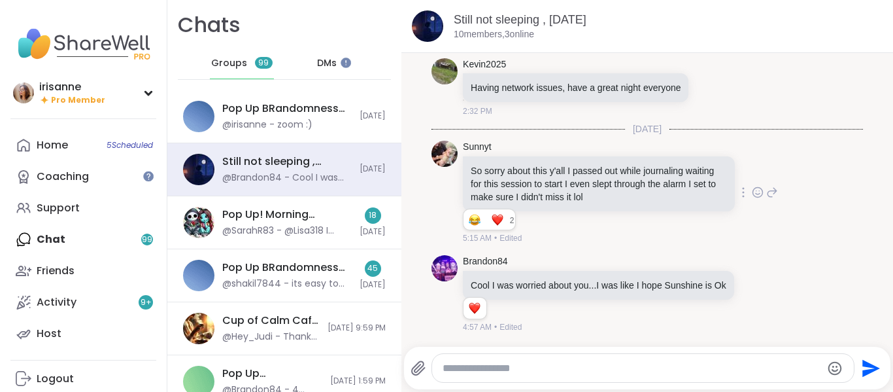
click at [752, 186] on icon at bounding box center [758, 192] width 12 height 13
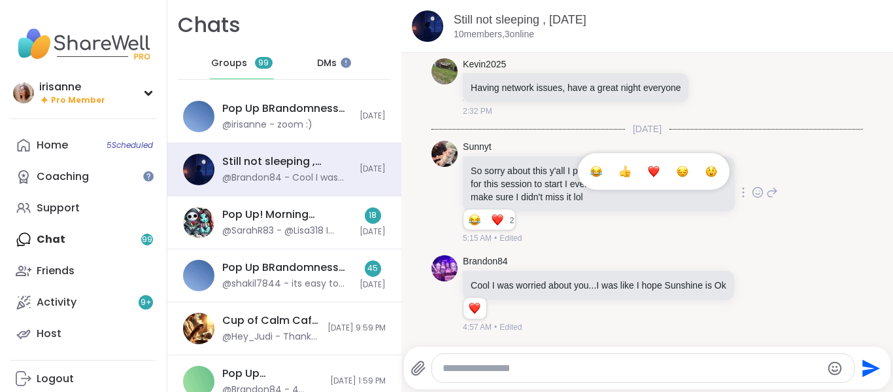
click at [648, 165] on div "Select Reaction: Heart" at bounding box center [654, 171] width 12 height 12
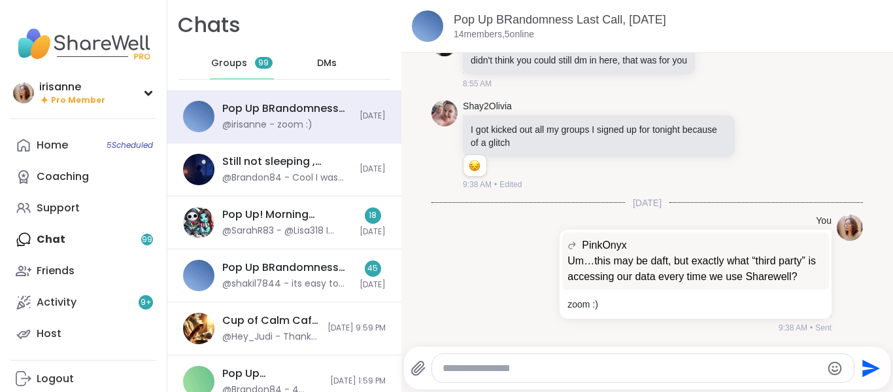
click at [318, 57] on span "DMs" at bounding box center [327, 63] width 20 height 13
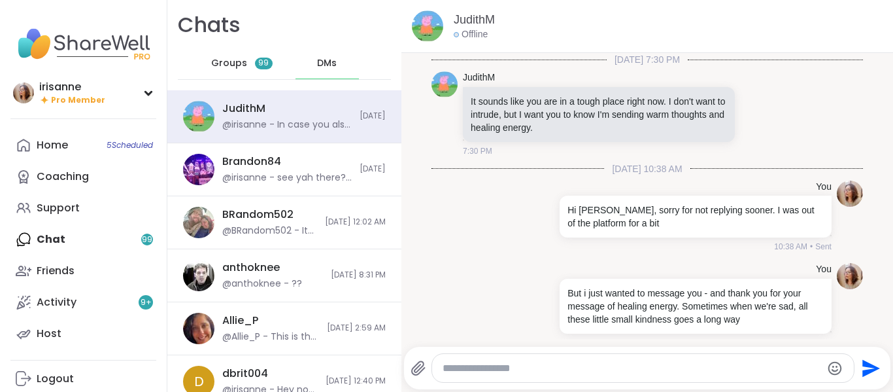
click at [250, 69] on div "Groups 99" at bounding box center [242, 63] width 64 height 31
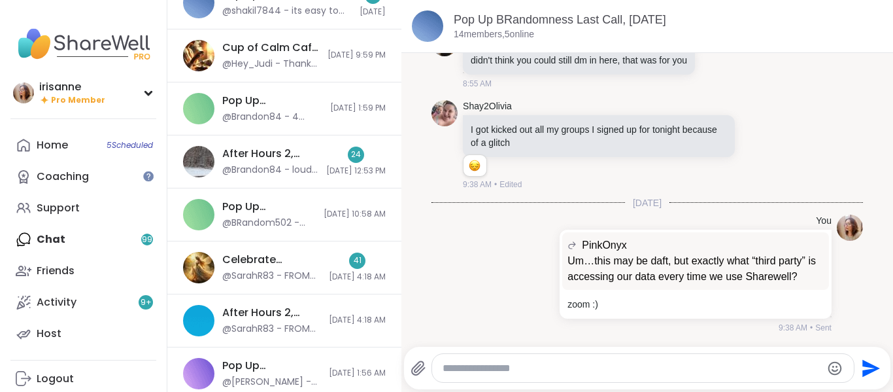
scroll to position [273, 0]
click at [209, 165] on img at bounding box center [198, 161] width 31 height 31
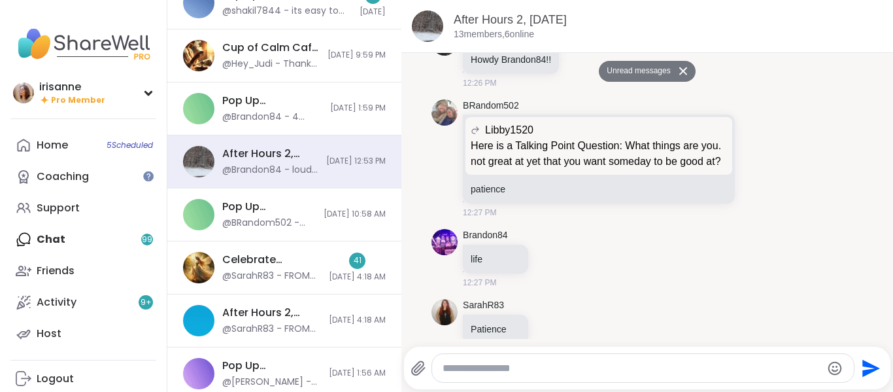
scroll to position [1308, 0]
click at [750, 58] on div "[PERSON_NAME] Brandon84!! 12:26 PM" at bounding box center [648, 60] width 432 height 70
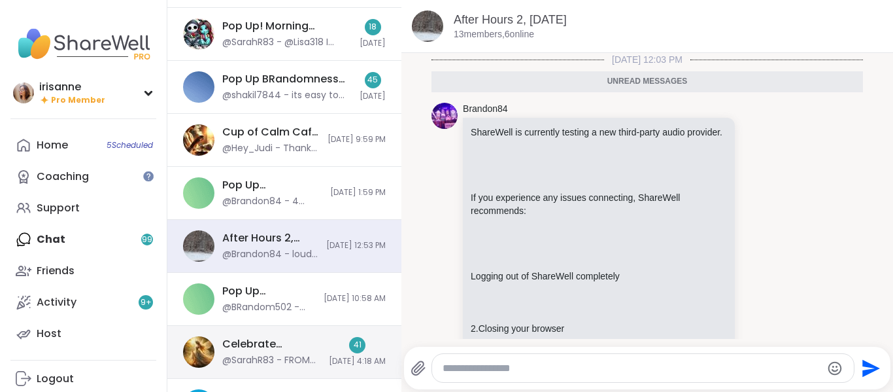
scroll to position [141, 0]
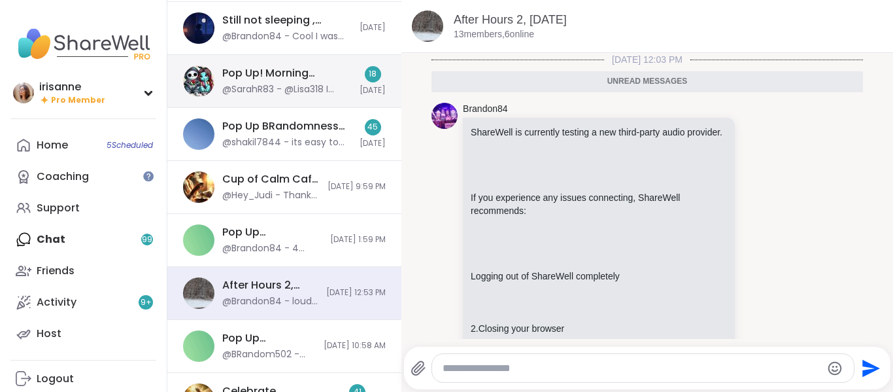
click at [360, 90] on span "[DATE]" at bounding box center [373, 90] width 26 height 11
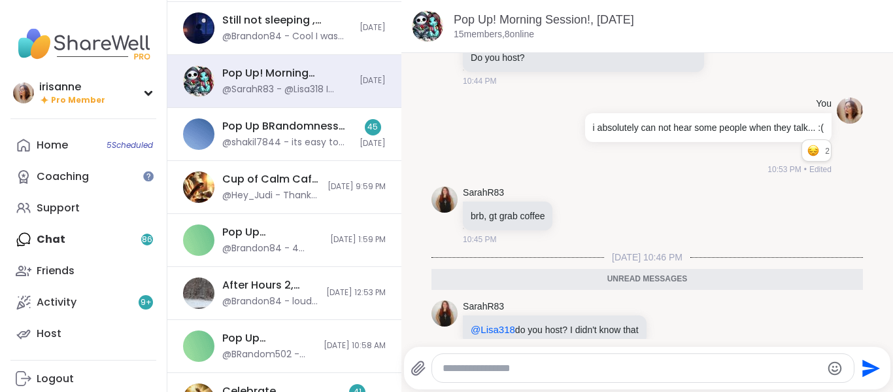
scroll to position [4149, 0]
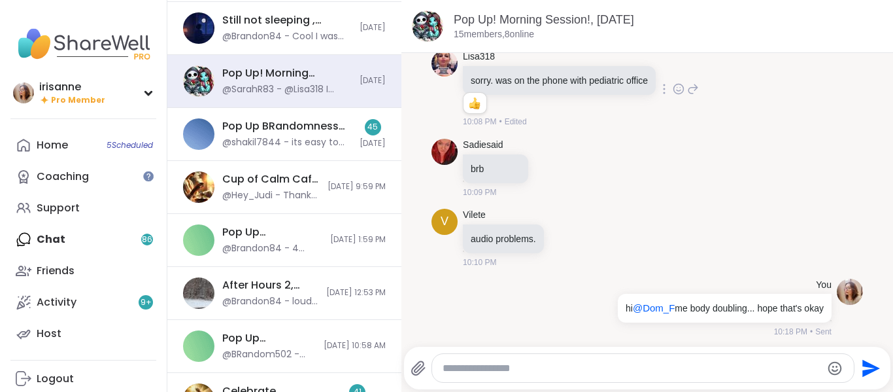
scroll to position [0, 0]
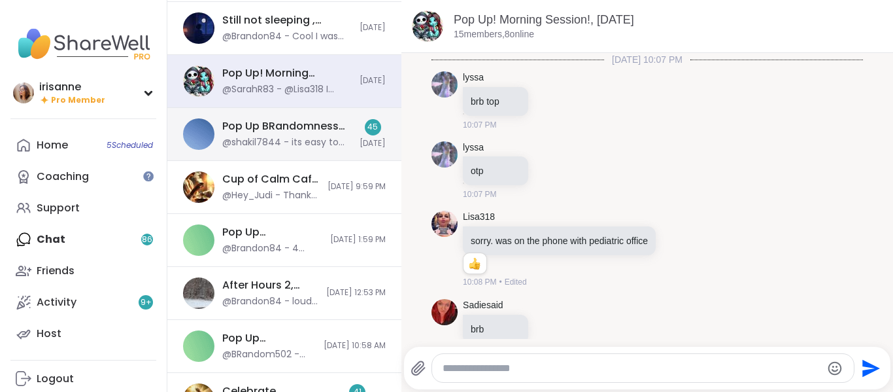
click at [261, 133] on div "Pop Up BRandomness Open Forum, [DATE]" at bounding box center [286, 126] width 129 height 14
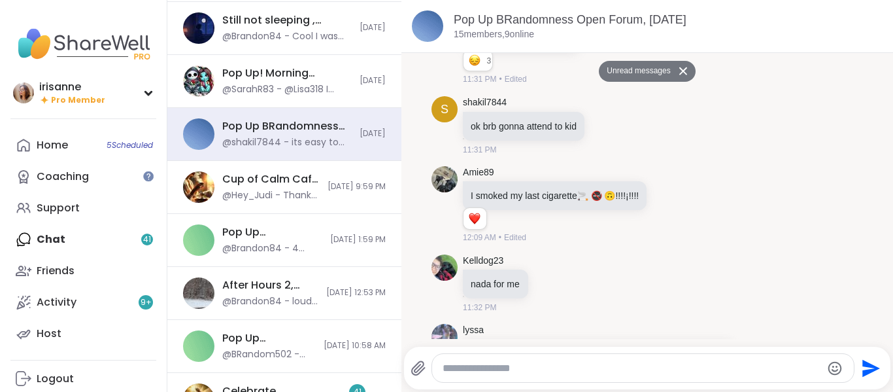
scroll to position [4489, 0]
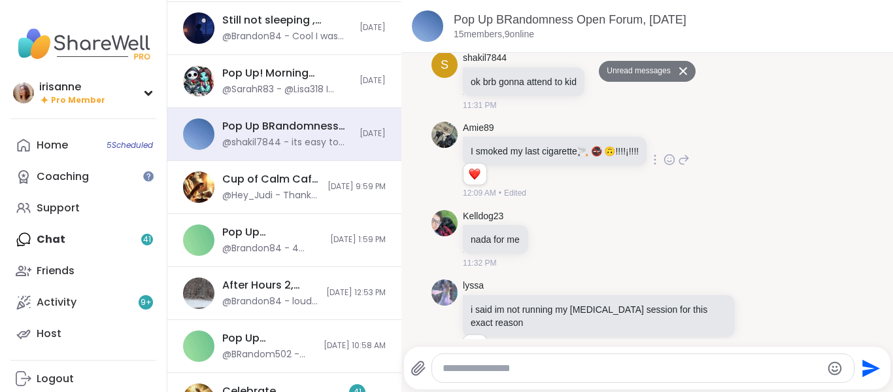
click at [674, 166] on icon at bounding box center [670, 159] width 12 height 13
click at [543, 144] on div "Select Reaction: Thumbs up" at bounding box center [537, 139] width 12 height 12
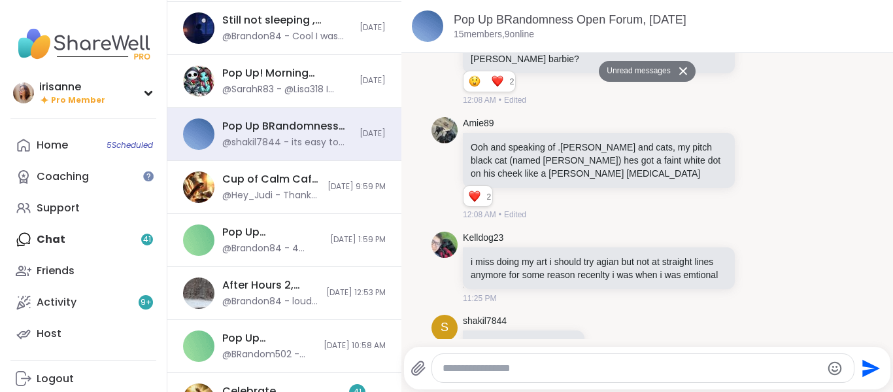
scroll to position [3491, 0]
click at [752, 176] on icon at bounding box center [758, 169] width 12 height 13
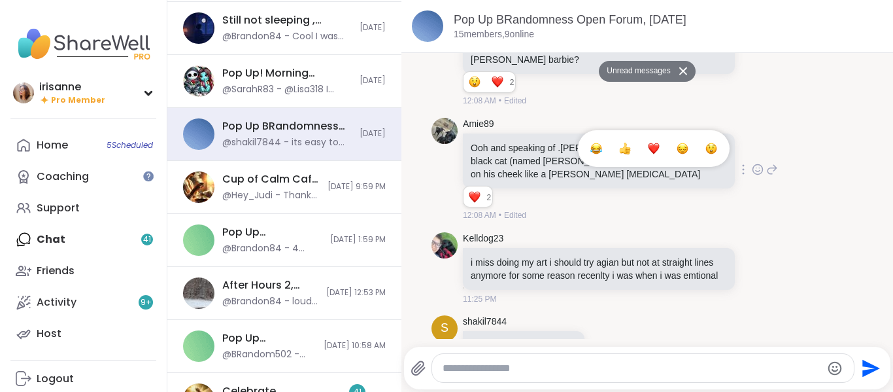
click at [583, 161] on button "Select Reaction: Joy" at bounding box center [596, 148] width 26 height 26
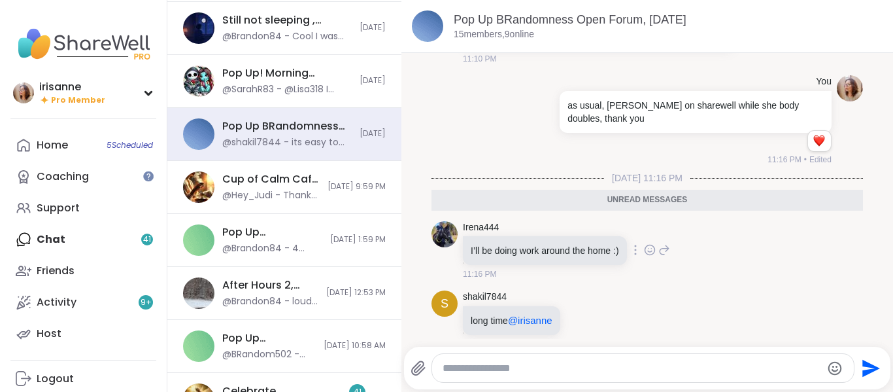
scroll to position [2470, 0]
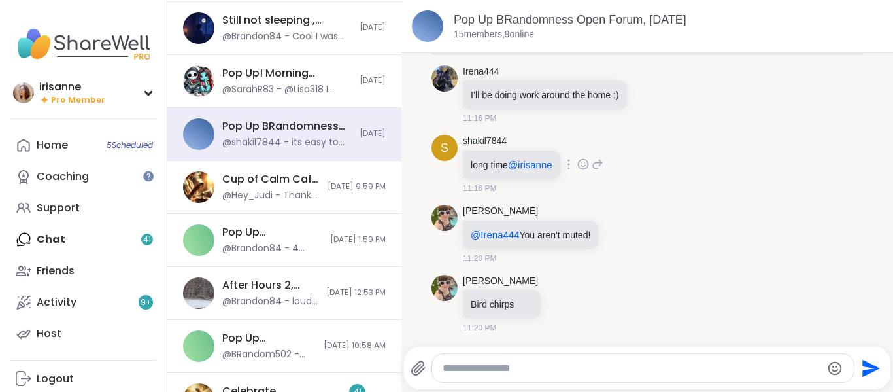
click at [587, 169] on icon at bounding box center [583, 164] width 10 height 10
click at [548, 156] on button "Select Reaction: Thumbs up" at bounding box center [554, 143] width 26 height 26
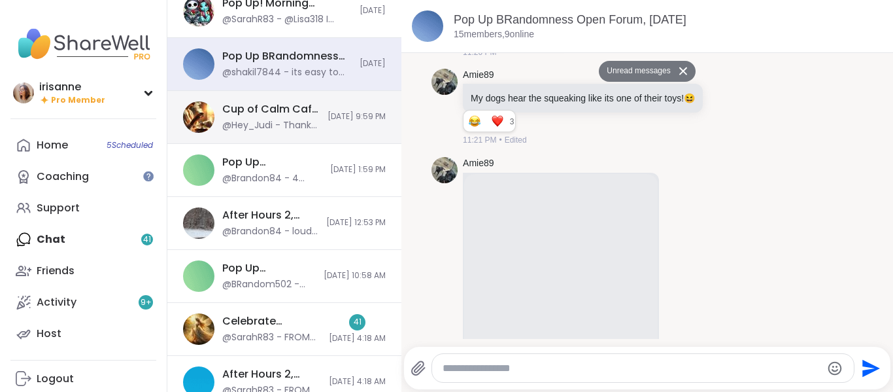
scroll to position [353, 0]
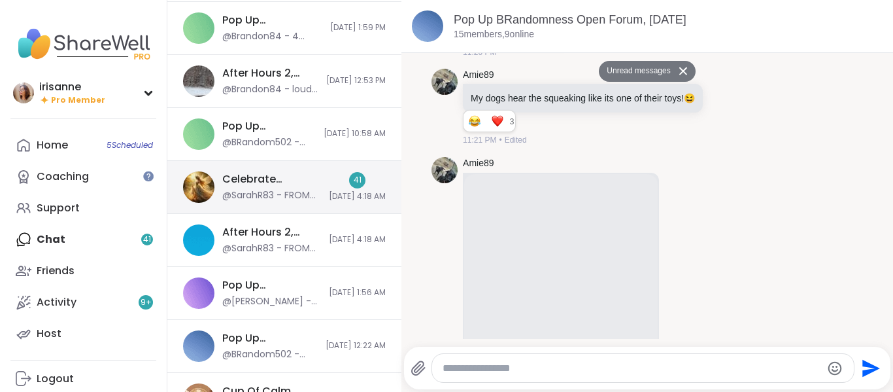
click at [329, 176] on div "41 [DATE] 4:18 AM" at bounding box center [357, 187] width 57 height 30
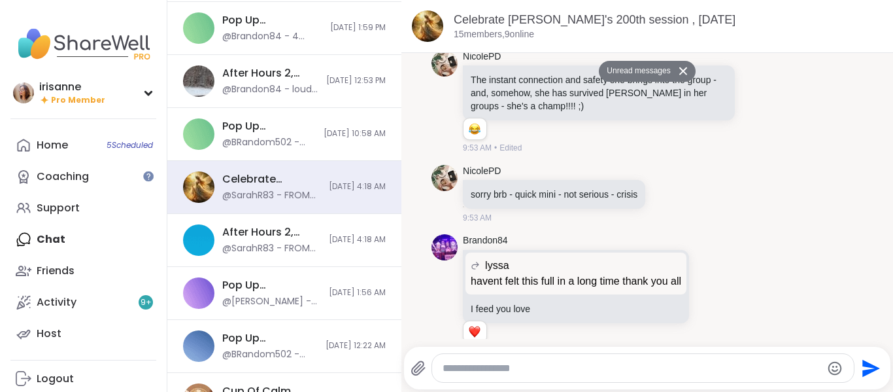
scroll to position [6601, 0]
click at [710, 289] on icon at bounding box center [712, 295] width 12 height 13
click at [608, 269] on div "Select Reaction: Heart" at bounding box center [608, 275] width 12 height 12
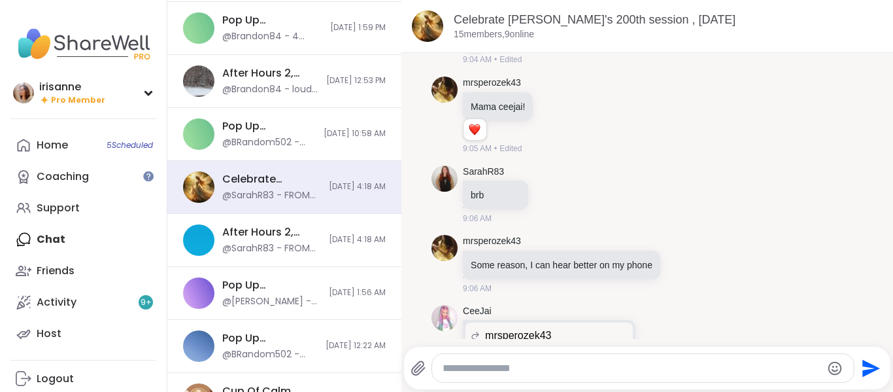
scroll to position [0, 0]
